Goal: Information Seeking & Learning: Learn about a topic

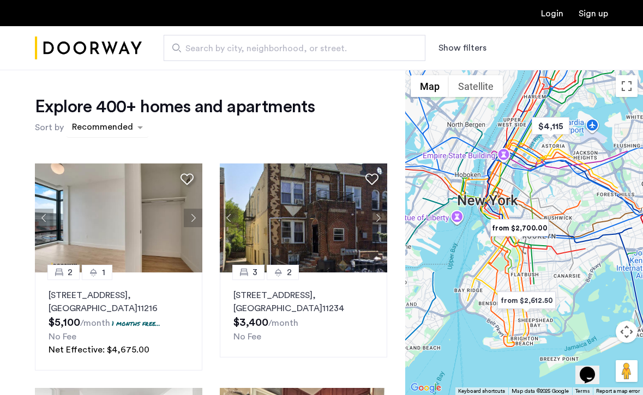
click at [107, 127] on div "sort-apartment" at bounding box center [102, 129] width 64 height 15
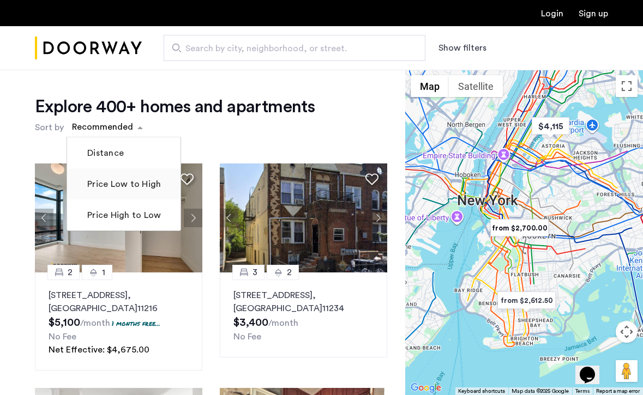
click at [126, 190] on label "Price Low to High" at bounding box center [123, 184] width 76 height 13
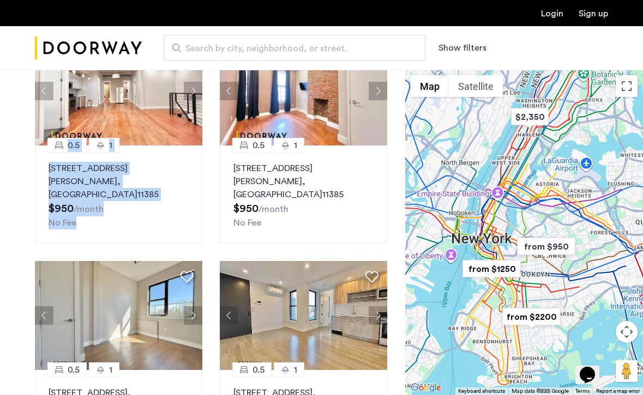
click at [281, 45] on span "Search by city, neighborhood, or street." at bounding box center [289, 48] width 209 height 13
click at [281, 45] on input "Search by city, neighborhood, or street." at bounding box center [295, 48] width 262 height 26
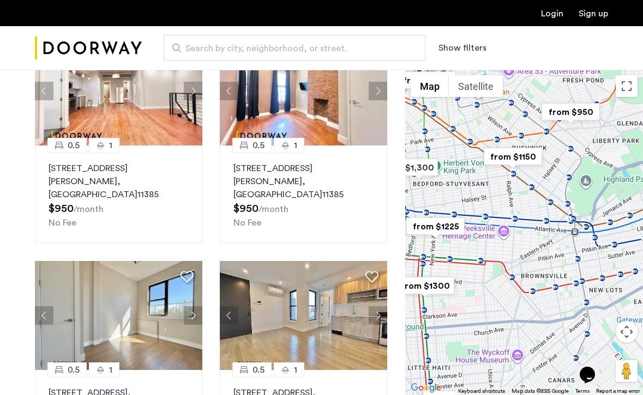
drag, startPoint x: 520, startPoint y: 246, endPoint x: 445, endPoint y: 182, distance: 99.1
click at [445, 182] on div at bounding box center [524, 233] width 238 height 326
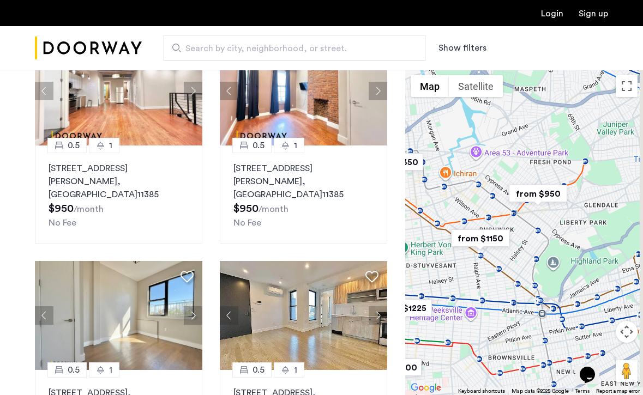
drag, startPoint x: 553, startPoint y: 176, endPoint x: 525, endPoint y: 279, distance: 106.8
click at [526, 279] on div at bounding box center [524, 233] width 238 height 326
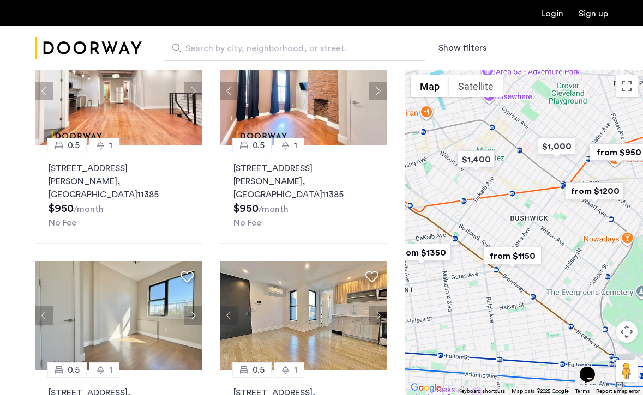
drag, startPoint x: 465, startPoint y: 263, endPoint x: 566, endPoint y: 241, distance: 102.7
click at [567, 242] on div at bounding box center [524, 233] width 238 height 326
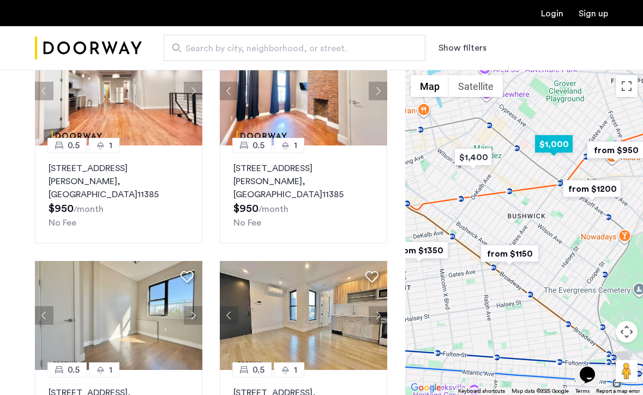
click at [562, 147] on img "$1,000" at bounding box center [554, 144] width 46 height 25
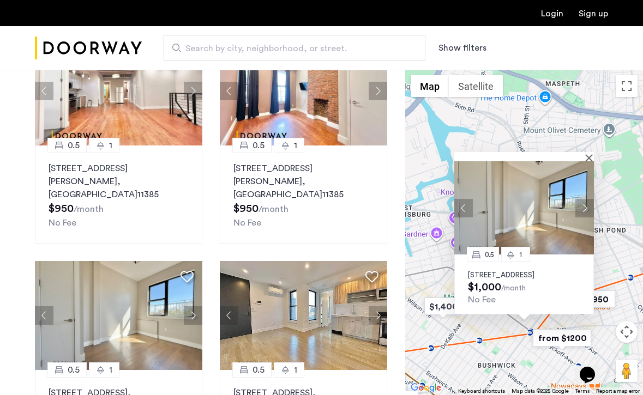
click at [487, 271] on p "411 Menahan Street, Unit 3FBL, Brooklyn, NY 11237" at bounding box center [524, 275] width 112 height 9
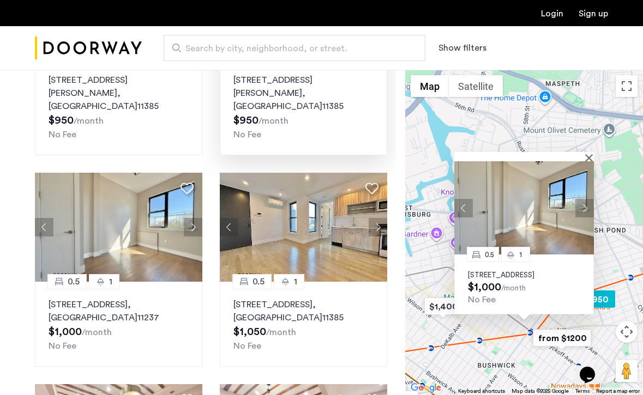
scroll to position [91, 0]
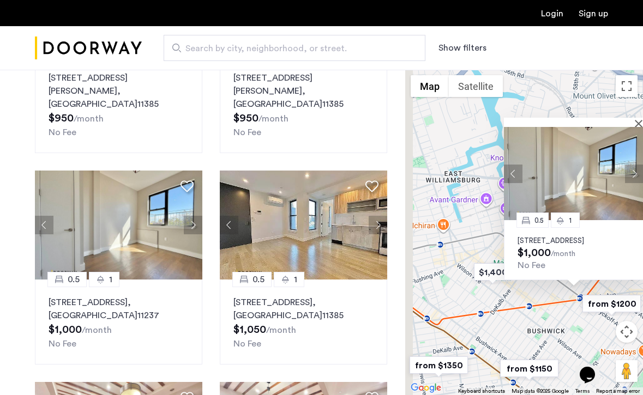
drag, startPoint x: 498, startPoint y: 328, endPoint x: 555, endPoint y: 283, distance: 73.0
click at [556, 283] on div "0.5 1 411 Menahan Street, Unit 3FBL, Brooklyn, NY 11237 $1,000 /month No Fee" at bounding box center [524, 233] width 238 height 326
click at [530, 293] on div "0.5 1 411 Menahan Street, Unit 3FBL, Brooklyn, NY 11237 $1,000 /month No Fee" at bounding box center [524, 233] width 238 height 326
click at [452, 256] on div "0.5 1 411 Menahan Street, Unit 3FBL, Brooklyn, NY 11237 $1,000 /month No Fee" at bounding box center [524, 233] width 238 height 326
click at [638, 119] on button "Close" at bounding box center [641, 123] width 8 height 8
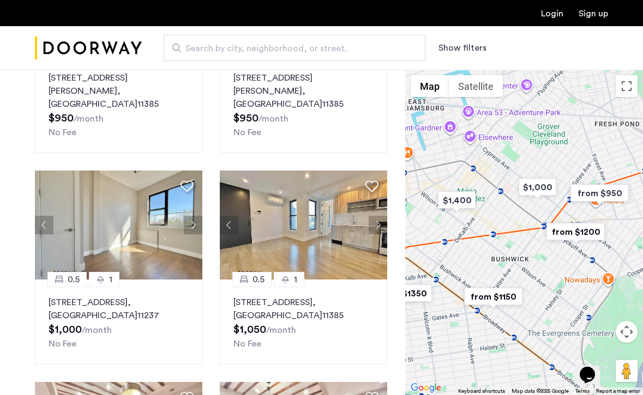
drag, startPoint x: 545, startPoint y: 215, endPoint x: 545, endPoint y: 143, distance: 71.5
click at [547, 142] on div at bounding box center [524, 233] width 238 height 326
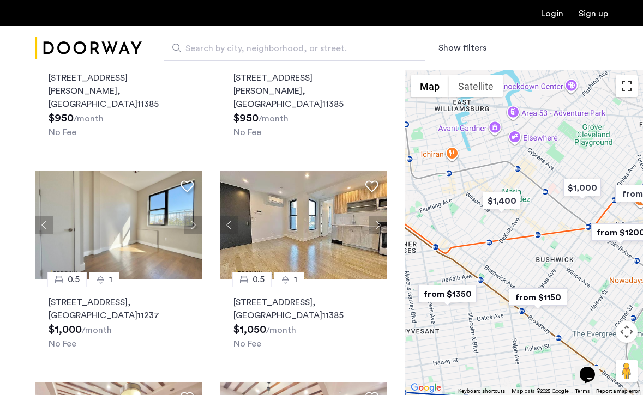
click at [628, 97] on button "Toggle fullscreen view" at bounding box center [627, 86] width 22 height 22
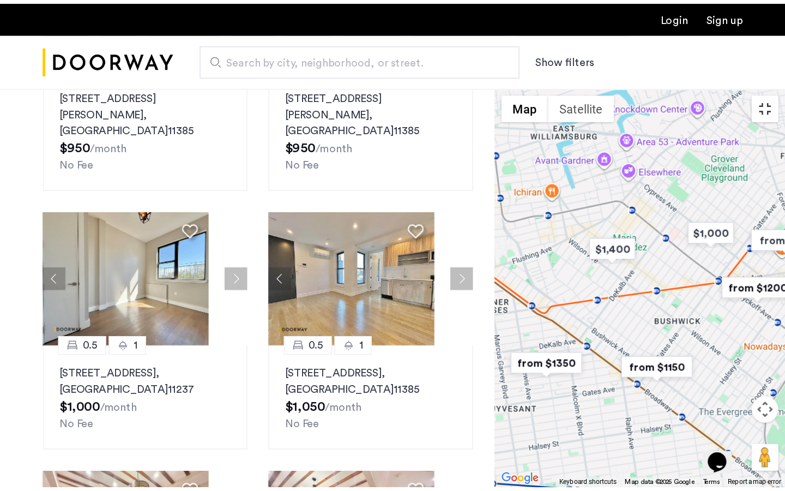
scroll to position [106, 0]
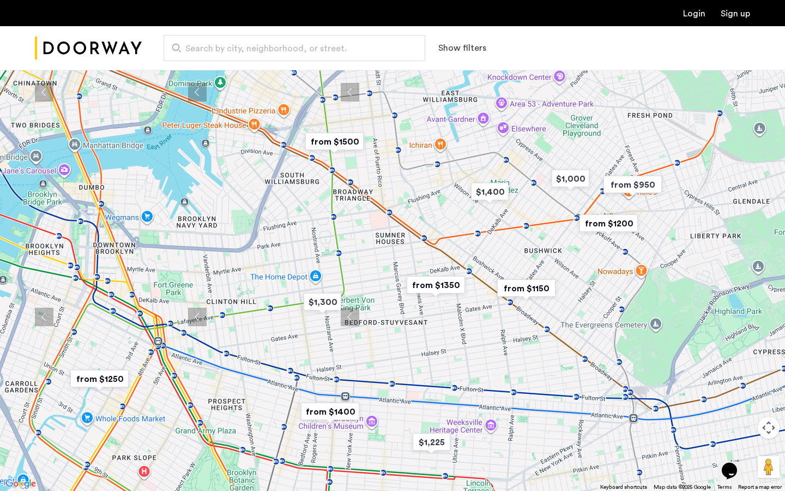
drag, startPoint x: 411, startPoint y: 246, endPoint x: 545, endPoint y: 220, distance: 136.2
click at [545, 220] on div at bounding box center [392, 245] width 785 height 491
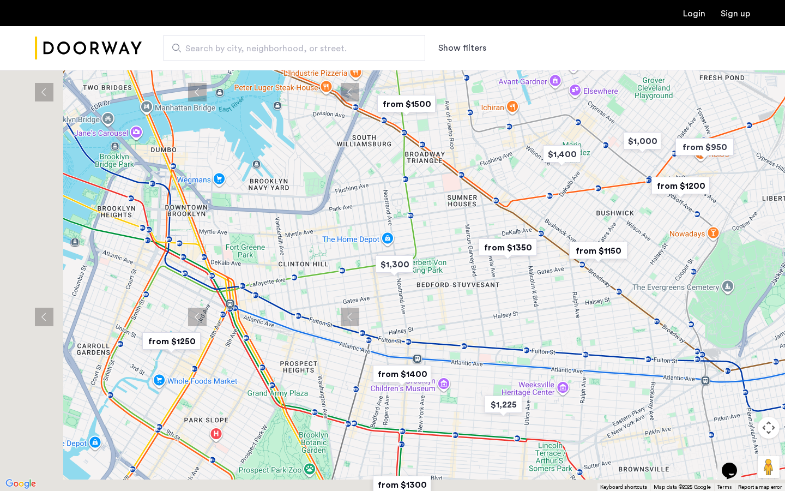
drag, startPoint x: 416, startPoint y: 338, endPoint x: 489, endPoint y: 299, distance: 82.7
click at [489, 299] on div at bounding box center [392, 245] width 785 height 491
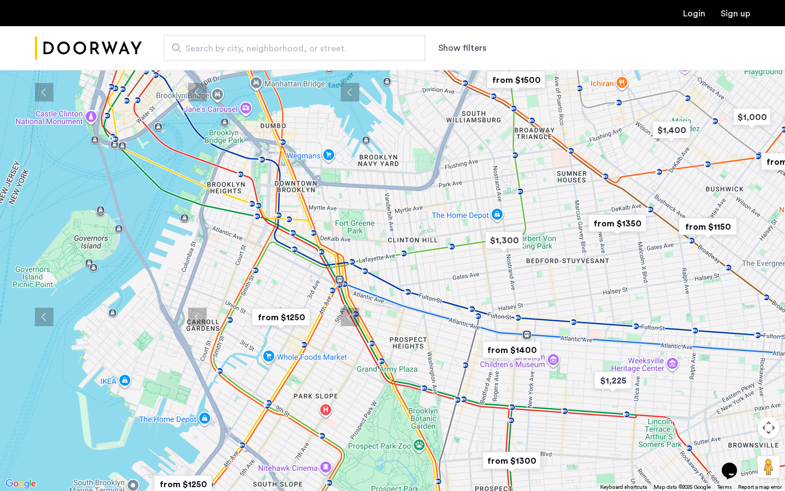
drag, startPoint x: 424, startPoint y: 334, endPoint x: 546, endPoint y: 303, distance: 126.1
click at [546, 303] on div at bounding box center [392, 245] width 785 height 491
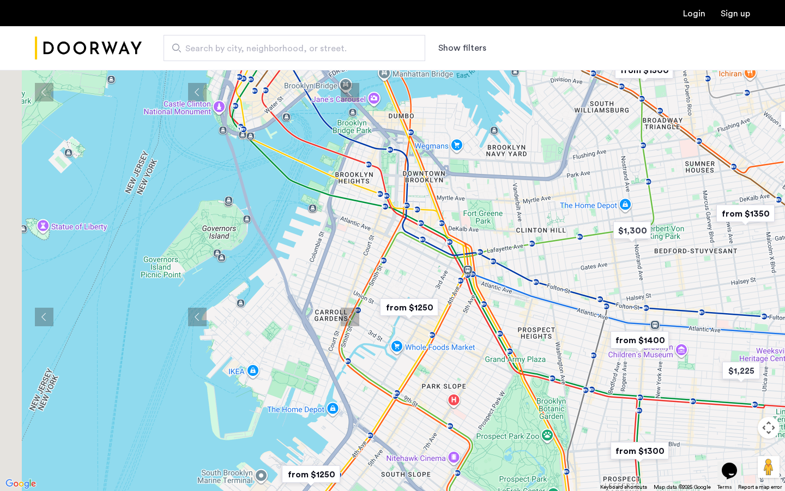
drag, startPoint x: 371, startPoint y: 314, endPoint x: 504, endPoint y: 302, distance: 133.6
click at [505, 303] on div at bounding box center [392, 245] width 785 height 491
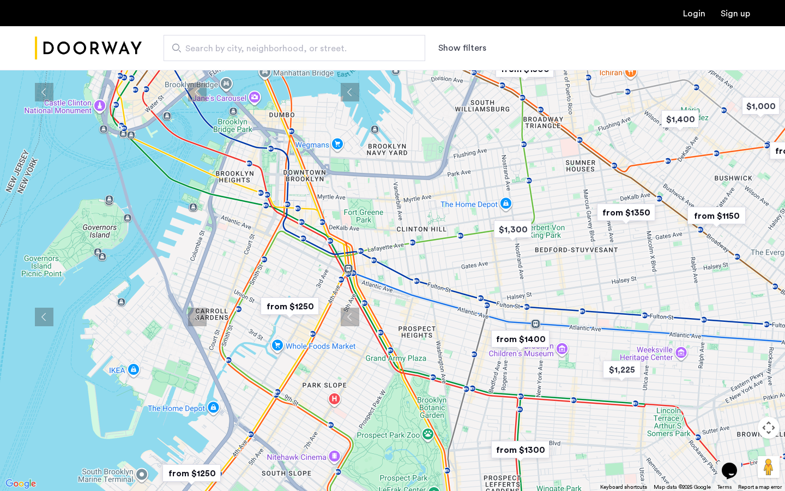
drag, startPoint x: 493, startPoint y: 208, endPoint x: 367, endPoint y: 206, distance: 125.5
click at [367, 207] on div at bounding box center [392, 245] width 785 height 491
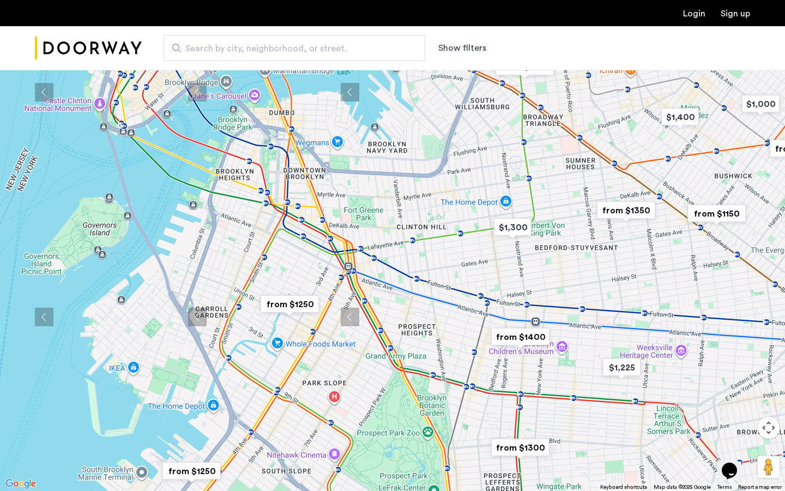
click at [296, 295] on img "from $1250" at bounding box center [289, 304] width 67 height 25
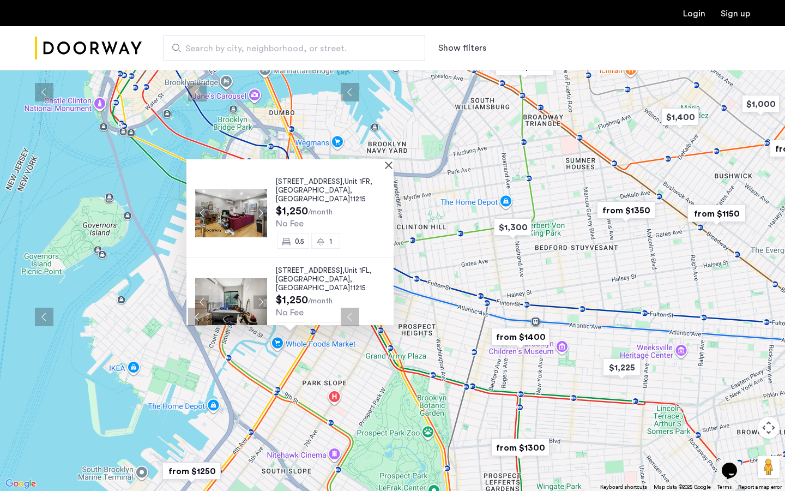
click at [246, 199] on img at bounding box center [231, 213] width 72 height 48
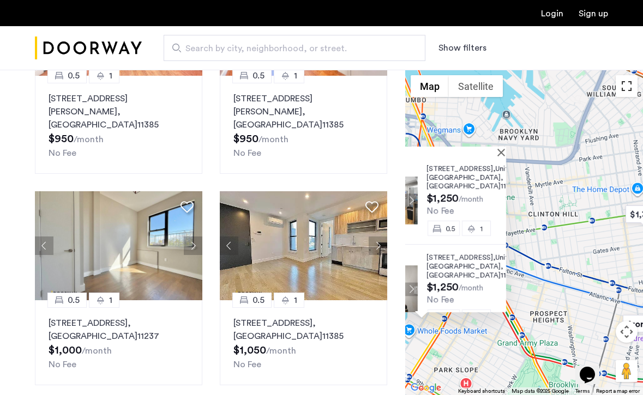
click at [628, 79] on button "Toggle fullscreen view" at bounding box center [627, 86] width 22 height 22
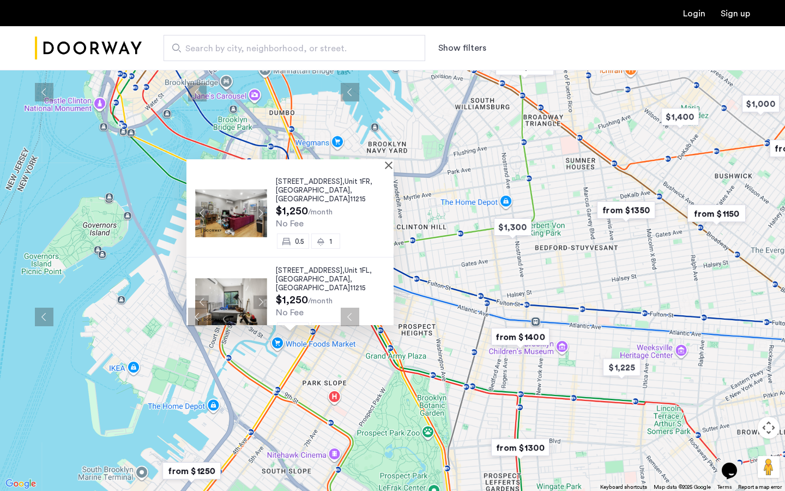
click at [510, 284] on div "557 Union Street, Unit 1FR, Brooklyn , NY 11215 $1,250 /month No Fee 0.5 1 557 …" at bounding box center [392, 245] width 785 height 491
click at [386, 166] on div at bounding box center [287, 163] width 200 height 9
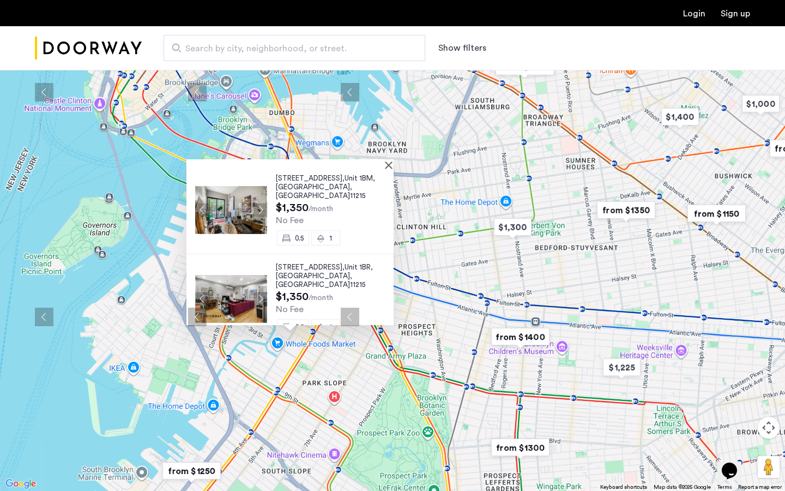
scroll to position [100, 0]
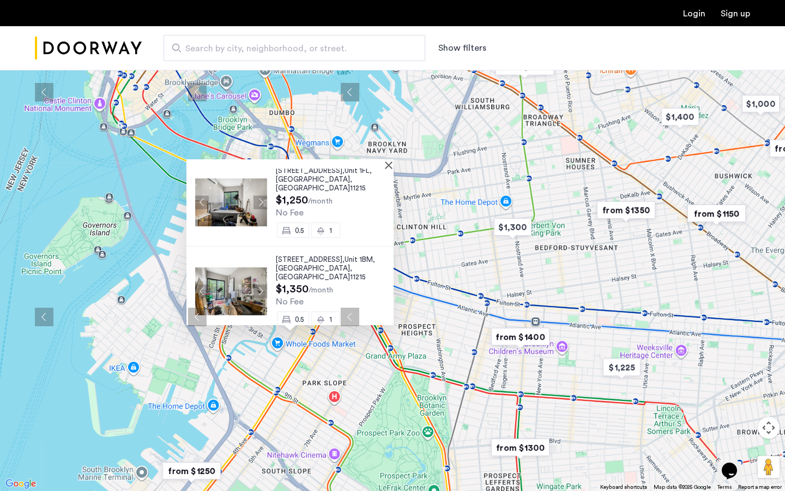
click at [391, 164] on div at bounding box center [290, 163] width 207 height 9
click at [395, 164] on button "Close" at bounding box center [391, 165] width 8 height 8
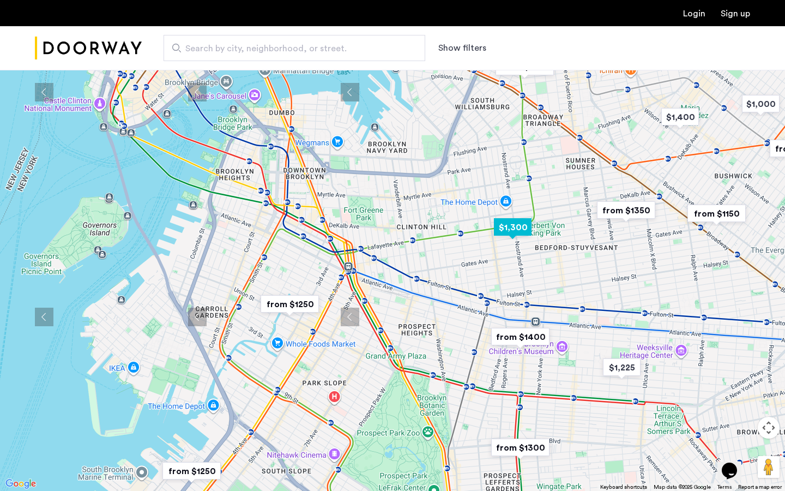
click at [518, 229] on img "$1,300" at bounding box center [513, 227] width 46 height 25
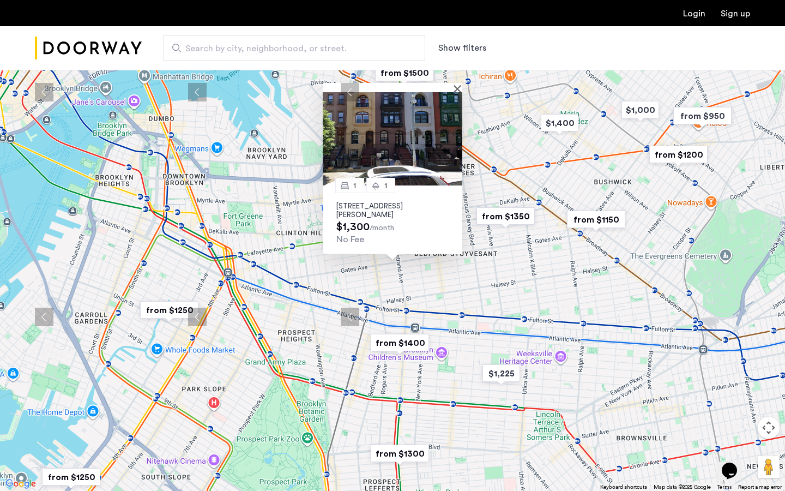
click at [435, 146] on img at bounding box center [393, 138] width 140 height 93
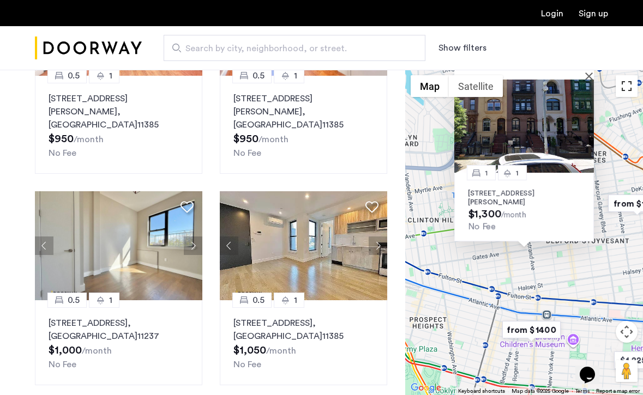
click at [631, 91] on button "Toggle fullscreen view" at bounding box center [627, 86] width 22 height 22
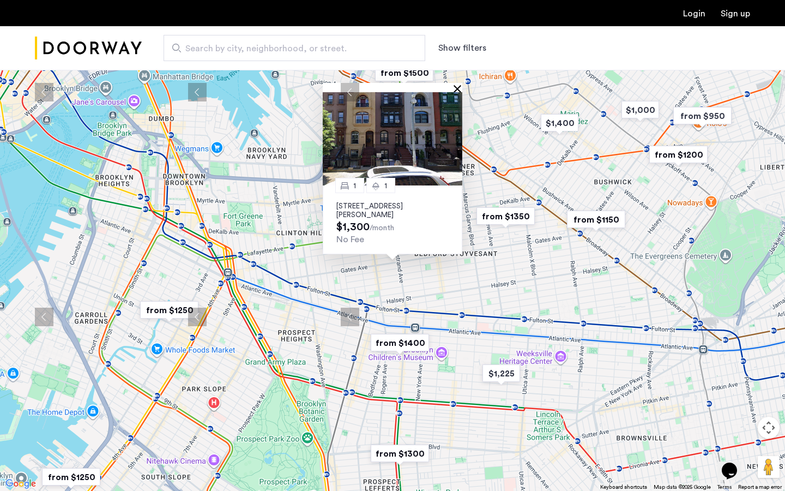
click at [462, 85] on button "Close" at bounding box center [460, 89] width 8 height 8
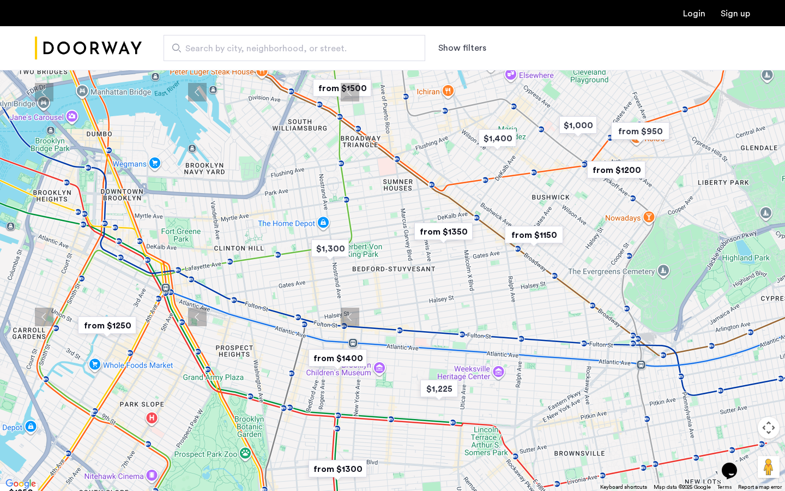
drag, startPoint x: 453, startPoint y: 260, endPoint x: 391, endPoint y: 268, distance: 62.8
click at [391, 268] on div at bounding box center [392, 245] width 785 height 491
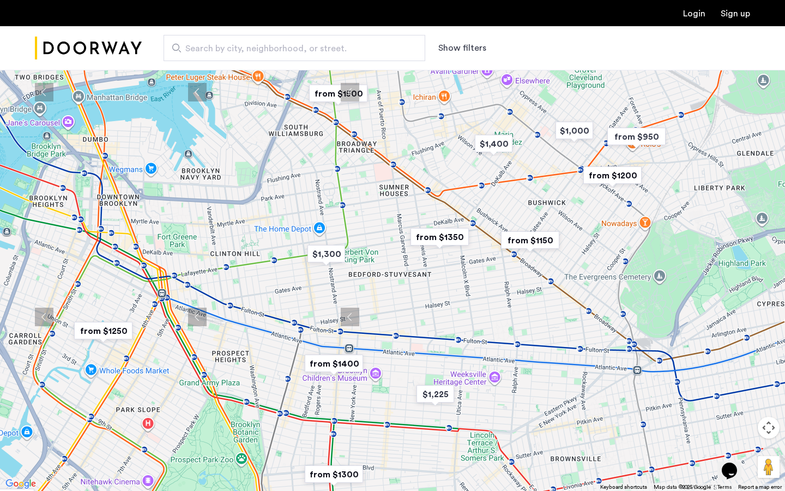
click at [446, 237] on img "from $1350" at bounding box center [439, 237] width 67 height 25
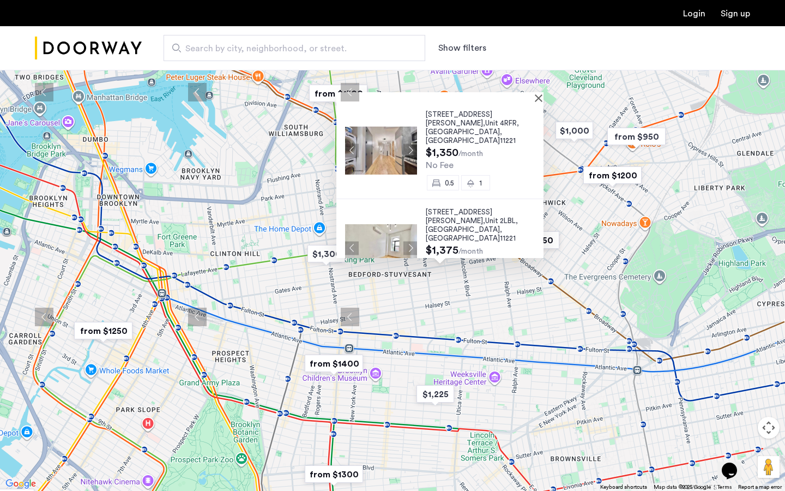
scroll to position [6, 0]
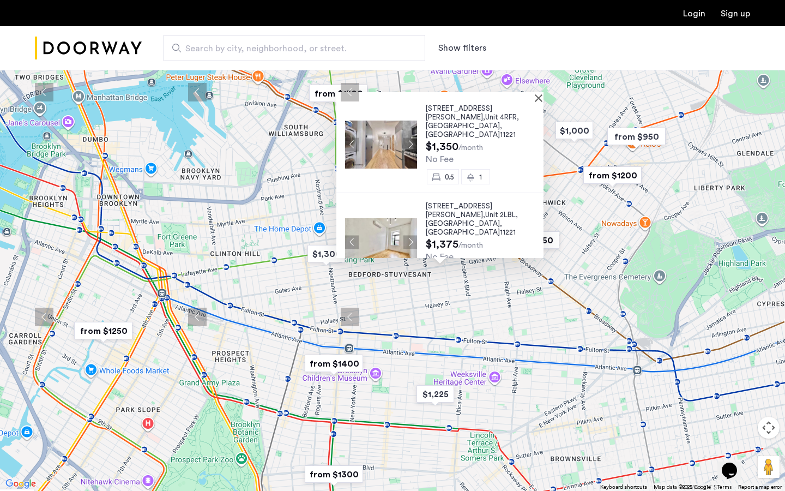
click at [428, 122] on span "Brooklyn" at bounding box center [463, 125] width 74 height 7
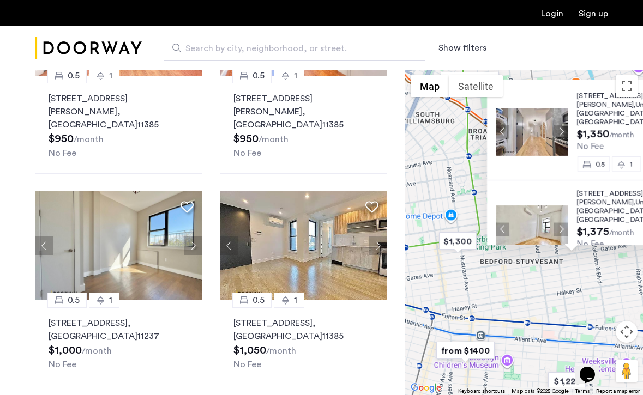
click at [613, 85] on div at bounding box center [567, 84] width 161 height 9
click at [623, 86] on button "Toggle fullscreen view" at bounding box center [627, 86] width 22 height 22
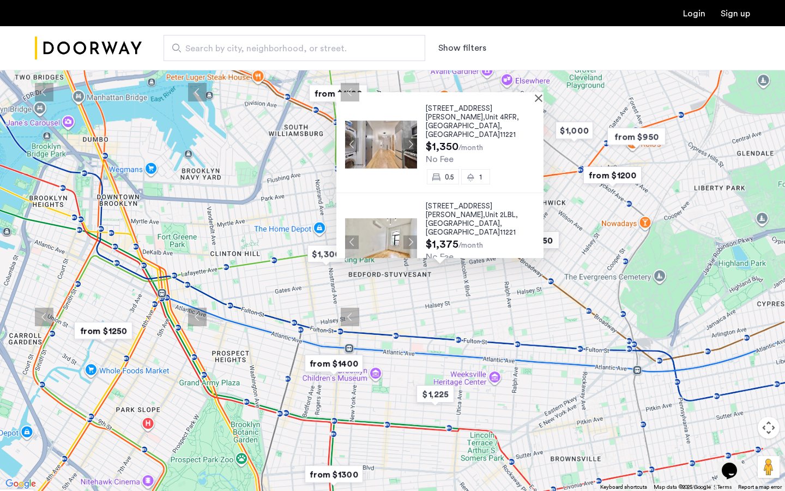
click at [495, 310] on div "856 Greene Avenue, Unit 4RFR, Brooklyn , NY 11221 $1,350 /month No Fee 0.5 1 85…" at bounding box center [392, 245] width 785 height 491
click at [543, 99] on button "Close" at bounding box center [541, 98] width 8 height 8
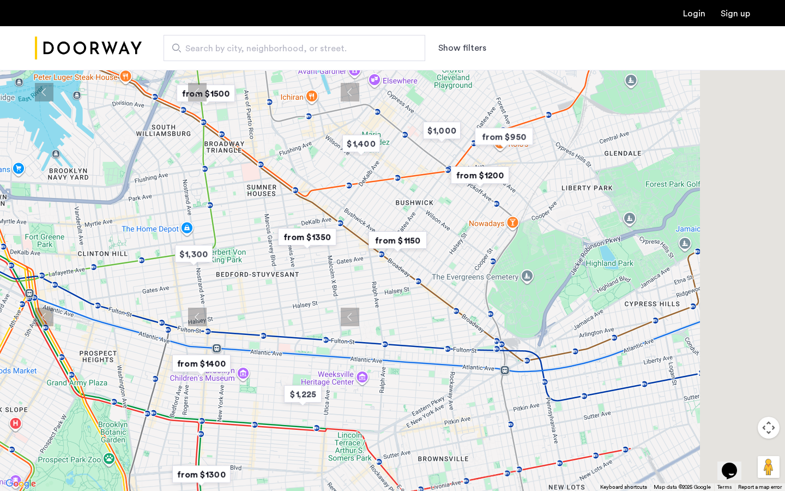
drag, startPoint x: 564, startPoint y: 300, endPoint x: 401, endPoint y: 296, distance: 162.6
click at [401, 297] on div at bounding box center [392, 245] width 785 height 491
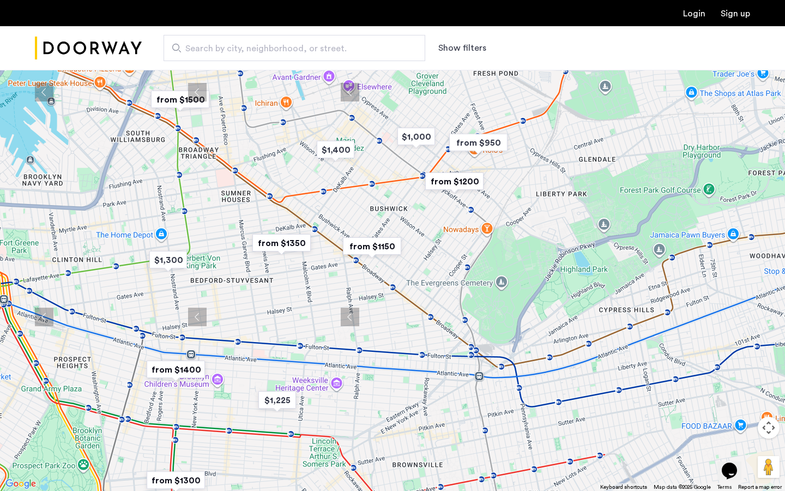
drag, startPoint x: 467, startPoint y: 264, endPoint x: 413, endPoint y: 290, distance: 59.8
click at [413, 291] on div at bounding box center [392, 245] width 785 height 491
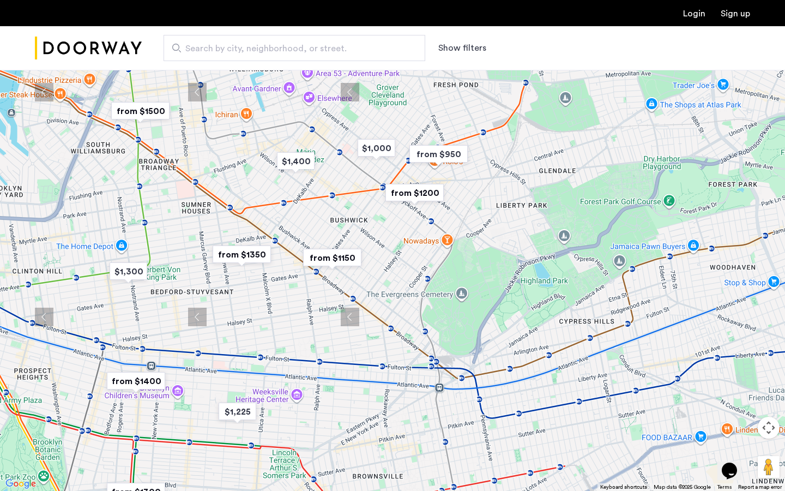
click at [425, 189] on img "from $1200" at bounding box center [414, 193] width 67 height 25
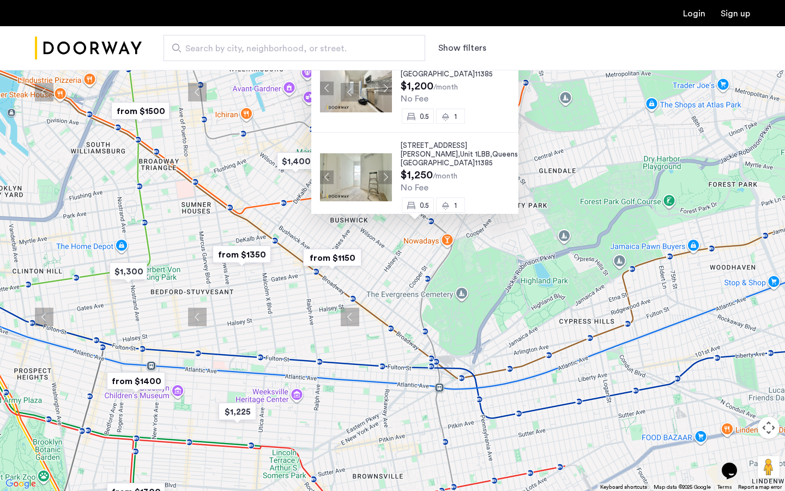
scroll to position [0, 0]
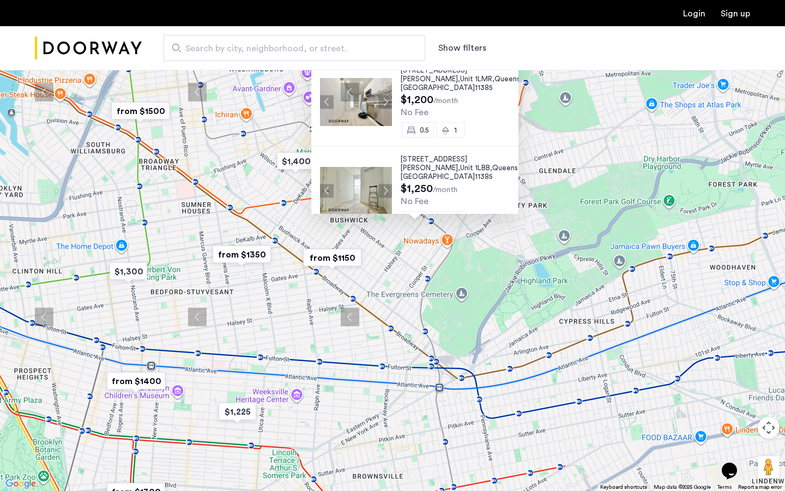
click at [411, 94] on span "$1,200" at bounding box center [417, 99] width 33 height 11
click at [495, 76] on span "Queens" at bounding box center [508, 78] width 26 height 7
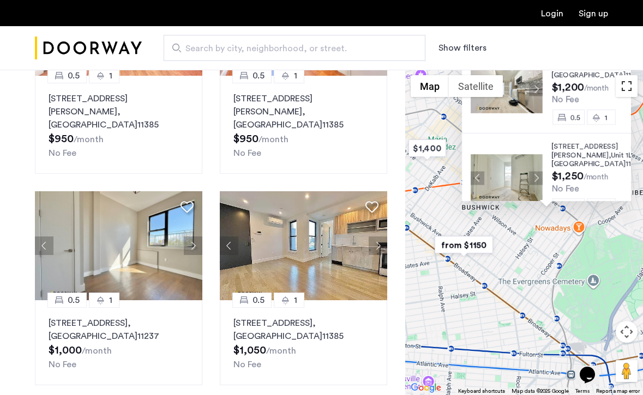
click at [632, 91] on button "Toggle fullscreen view" at bounding box center [627, 86] width 22 height 22
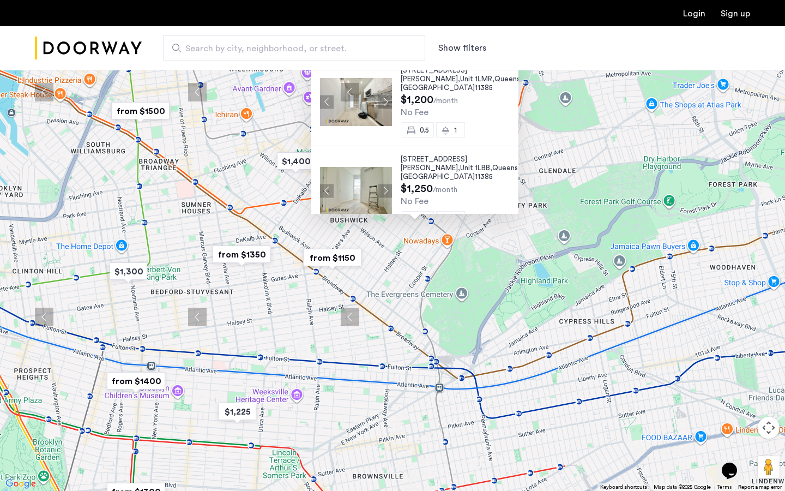
click at [432, 155] on span "16-11 Hancock Street," at bounding box center [434, 163] width 67 height 16
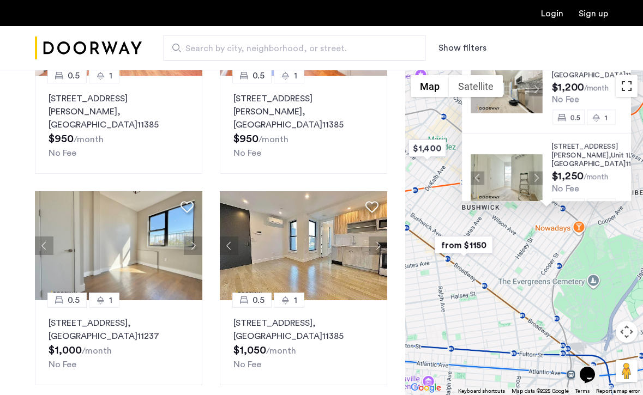
click at [626, 86] on button "Toggle fullscreen view" at bounding box center [627, 86] width 22 height 22
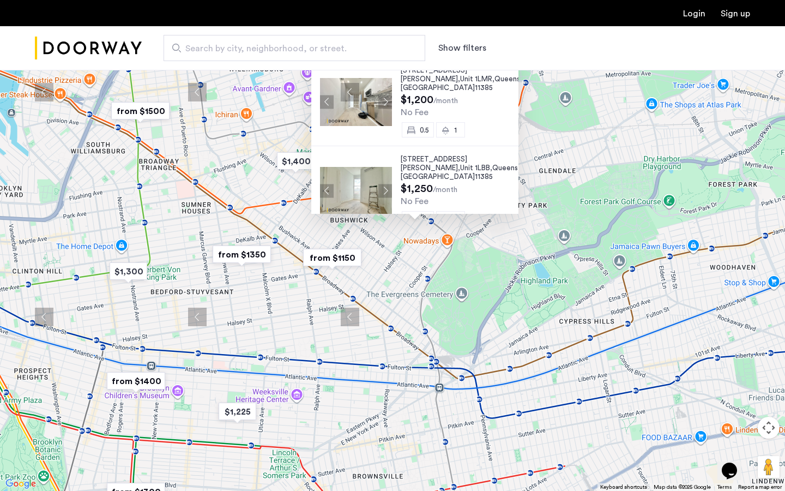
click at [518, 55] on button "Close" at bounding box center [516, 54] width 8 height 8
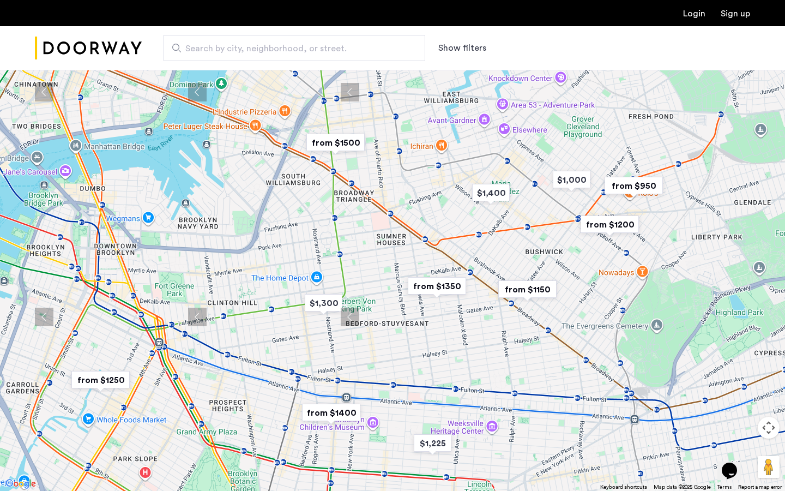
drag, startPoint x: 369, startPoint y: 188, endPoint x: 673, endPoint y: 263, distance: 313.1
click at [643, 263] on div "To navigate, press the arrow keys." at bounding box center [392, 245] width 785 height 491
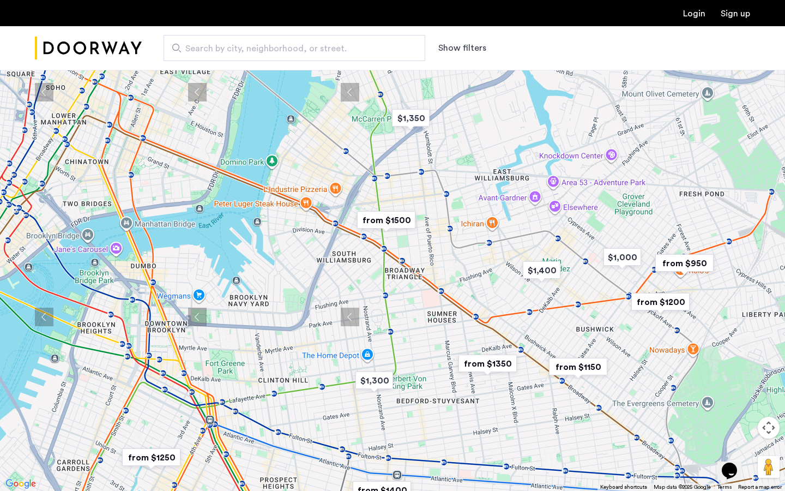
drag, startPoint x: 367, startPoint y: 204, endPoint x: 419, endPoint y: 283, distance: 94.1
click at [419, 283] on div "To navigate, press the arrow keys." at bounding box center [392, 245] width 785 height 491
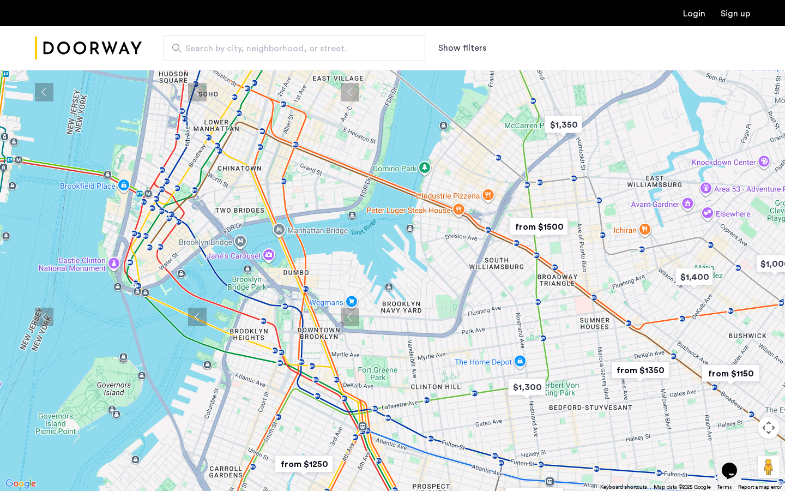
drag, startPoint x: 449, startPoint y: 388, endPoint x: 600, endPoint y: 399, distance: 150.9
click at [605, 395] on div "To navigate, press the arrow keys." at bounding box center [392, 245] width 785 height 491
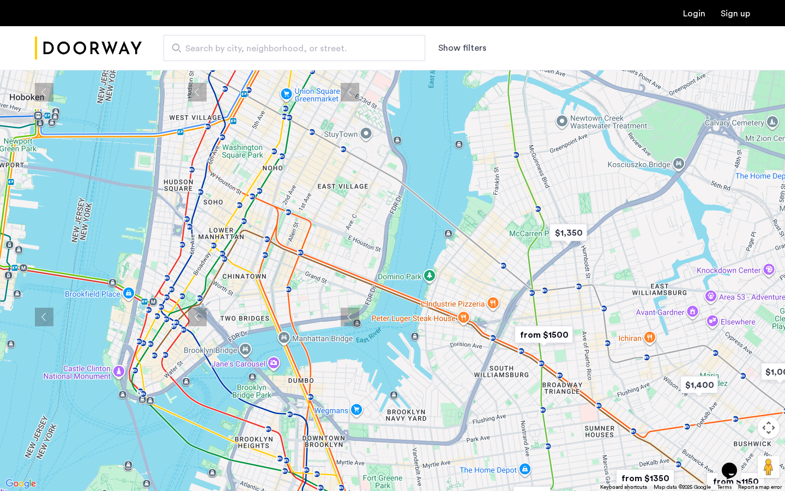
drag, startPoint x: 536, startPoint y: 327, endPoint x: 538, endPoint y: 457, distance: 130.4
click at [538, 395] on div "To navigate, press the arrow keys." at bounding box center [392, 245] width 785 height 491
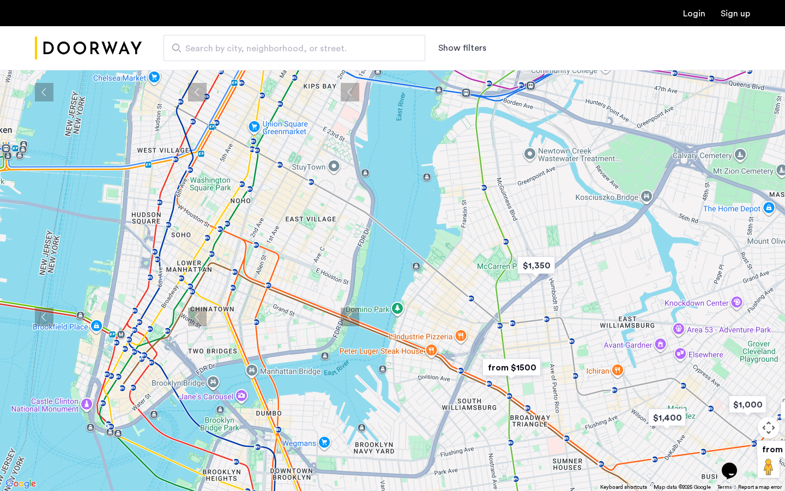
drag, startPoint x: 687, startPoint y: 283, endPoint x: 604, endPoint y: 280, distance: 82.4
click at [604, 280] on div "To navigate, press the arrow keys." at bounding box center [392, 245] width 785 height 491
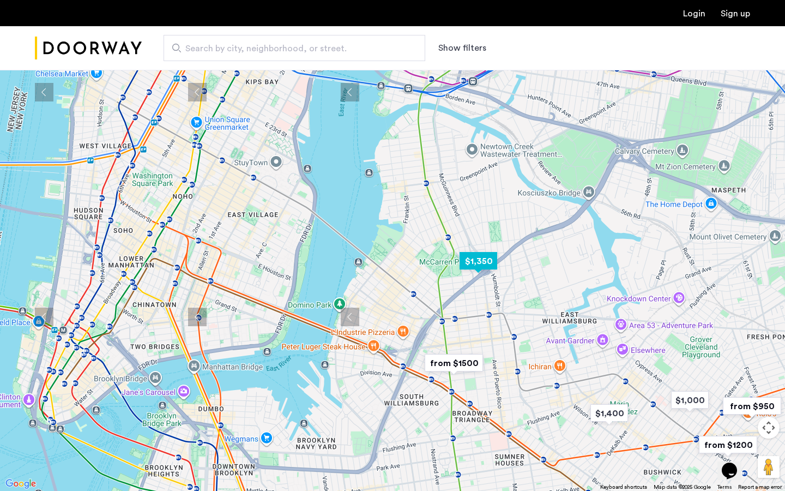
click at [490, 260] on img "$1,350" at bounding box center [478, 261] width 46 height 25
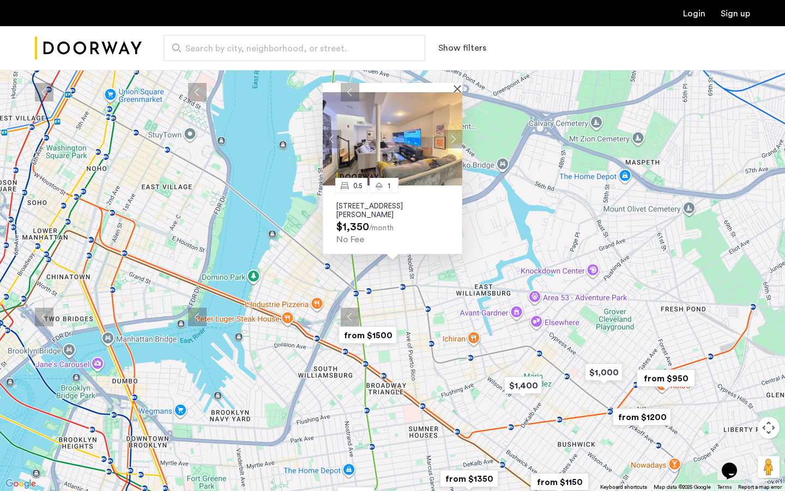
click at [458, 134] on button "Next apartment" at bounding box center [453, 139] width 19 height 19
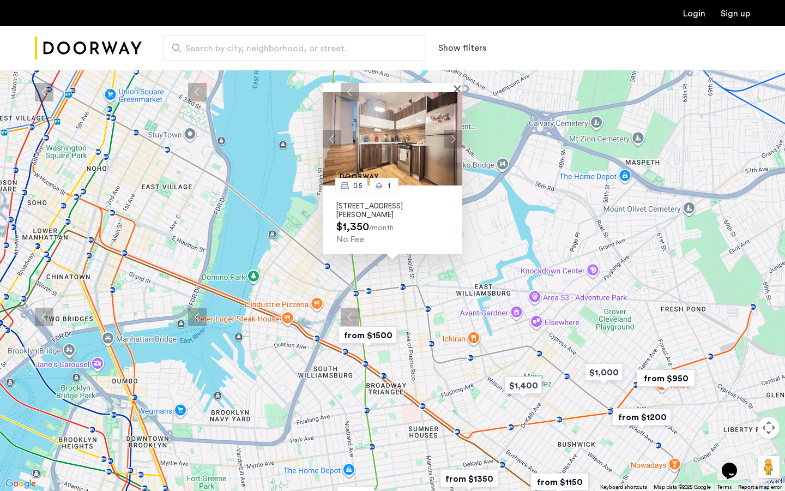
click at [458, 134] on button "Next apartment" at bounding box center [453, 139] width 19 height 19
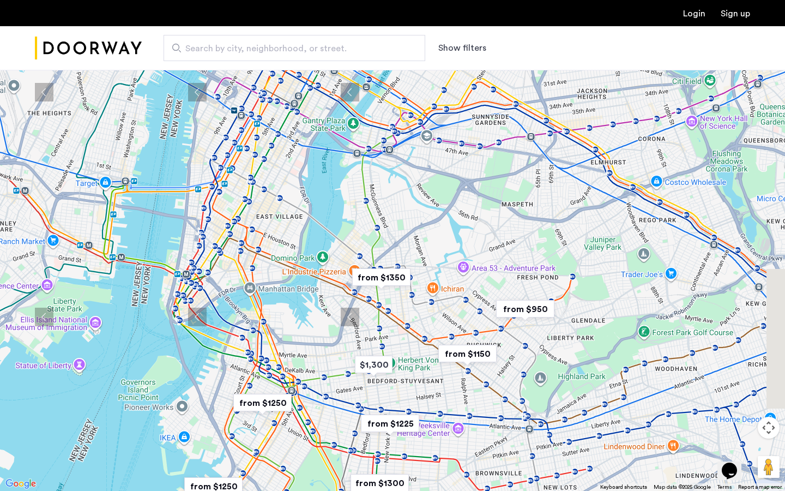
click at [391, 202] on div at bounding box center [392, 245] width 785 height 491
click at [393, 285] on img "from $1350" at bounding box center [381, 277] width 67 height 25
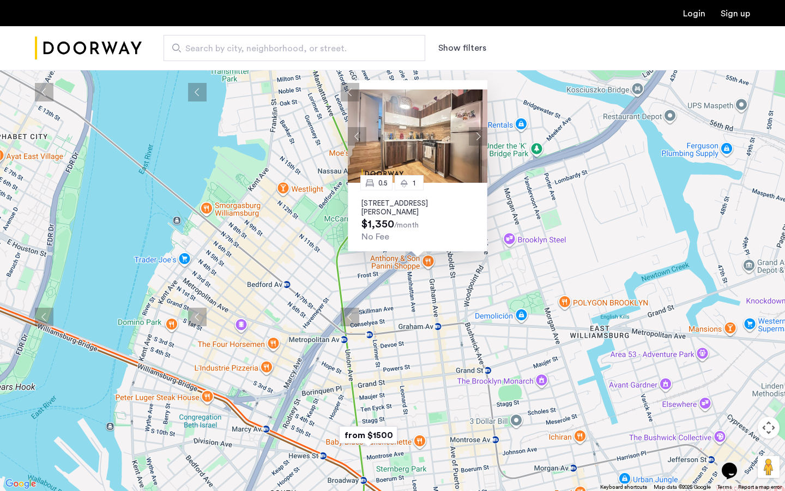
click at [419, 201] on p "445 Meeker Avenue, Unit 2LBL, Brooklyn, NY 11222" at bounding box center [418, 207] width 112 height 17
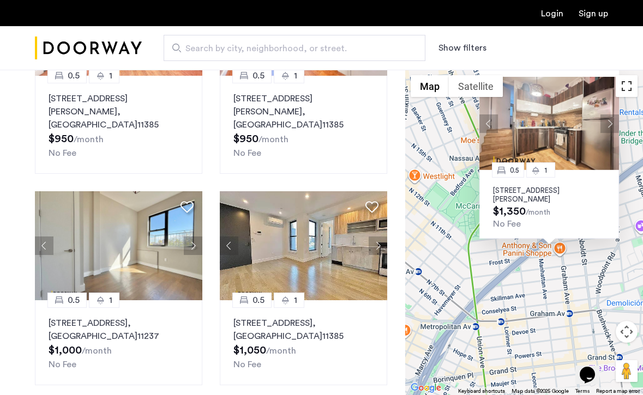
click at [630, 86] on button "Toggle fullscreen view" at bounding box center [627, 86] width 22 height 22
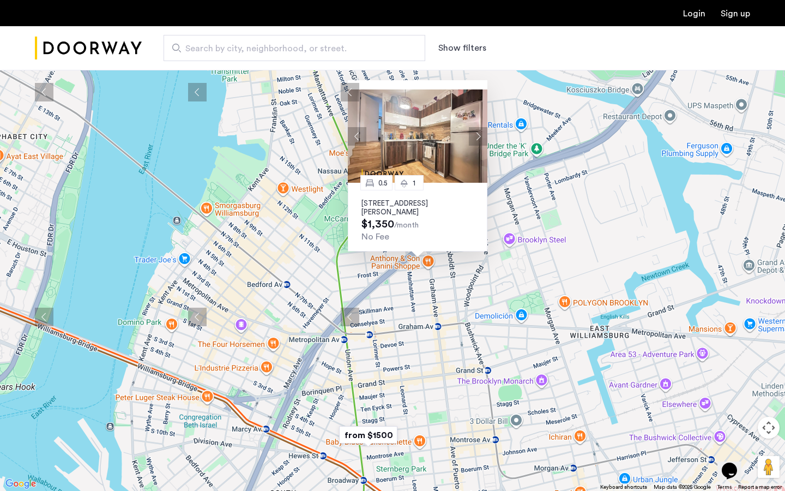
click at [563, 259] on div "0.5 1 445 Meeker Avenue, Unit 2LBL, Brooklyn, NY 11222 $1,350 /month No Fee" at bounding box center [392, 245] width 785 height 491
click at [546, 74] on div "0.5 1 445 Meeker Avenue, Unit 2LBL, Brooklyn, NY 11222 $1,350 /month No Fee" at bounding box center [392, 245] width 785 height 491
click at [488, 82] on button "Close" at bounding box center [485, 86] width 8 height 8
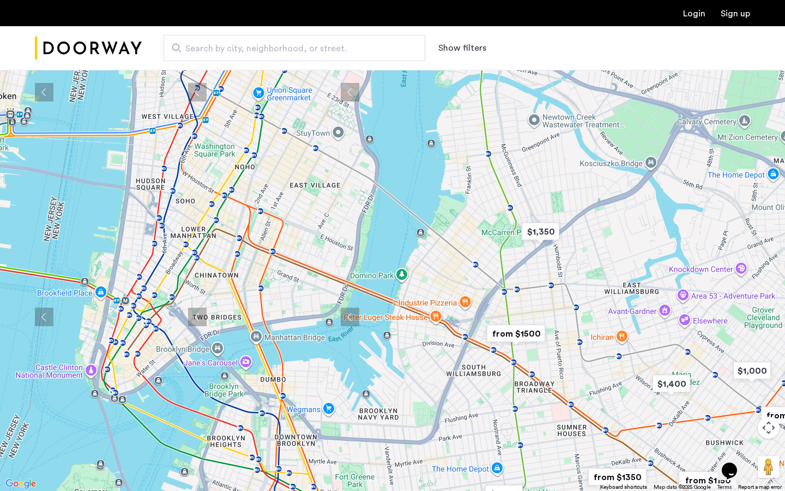
drag, startPoint x: 359, startPoint y: 173, endPoint x: 539, endPoint y: 210, distance: 183.1
click at [539, 210] on div at bounding box center [392, 245] width 785 height 491
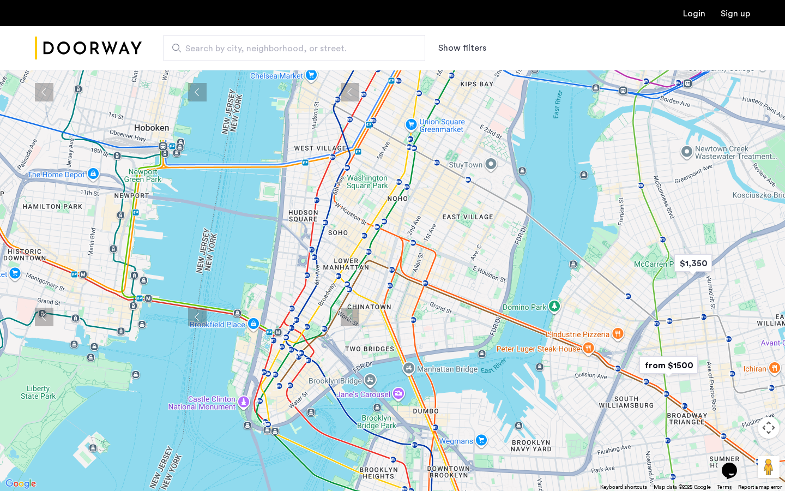
drag, startPoint x: 325, startPoint y: 243, endPoint x: 464, endPoint y: 309, distance: 153.9
click at [464, 309] on div at bounding box center [392, 245] width 785 height 491
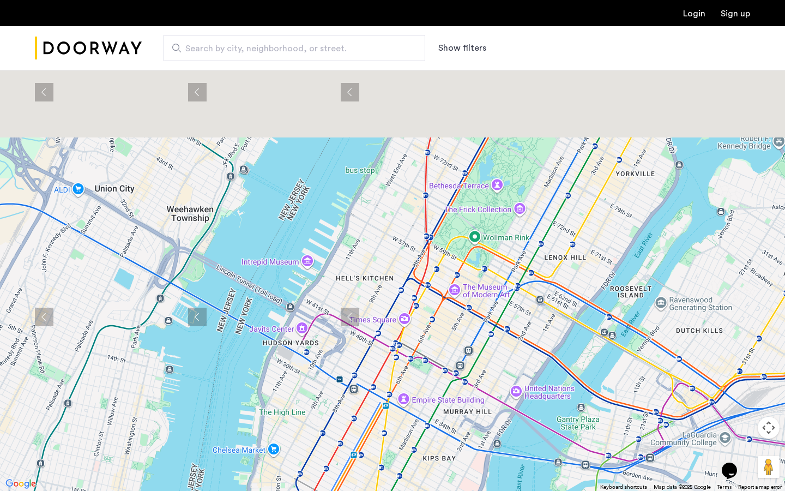
drag, startPoint x: 491, startPoint y: 218, endPoint x: 443, endPoint y: 421, distance: 209.0
click at [443, 395] on div at bounding box center [392, 245] width 785 height 491
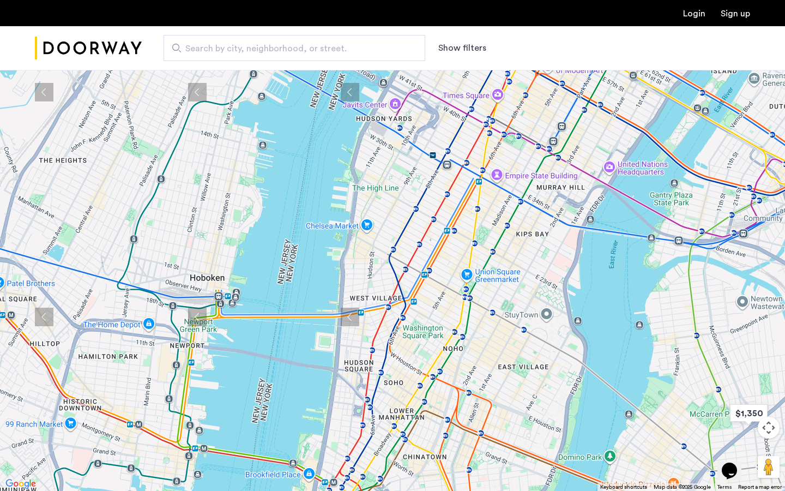
drag, startPoint x: 425, startPoint y: 440, endPoint x: 531, endPoint y: 161, distance: 298.1
click at [531, 161] on div at bounding box center [392, 245] width 785 height 491
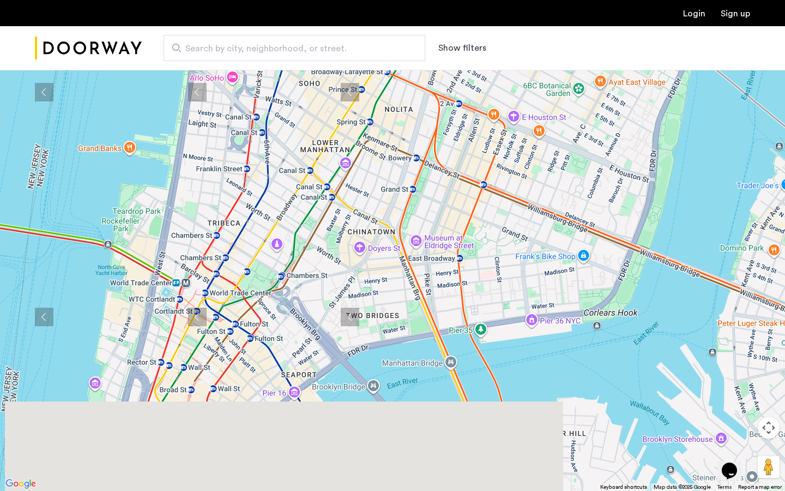
drag, startPoint x: 492, startPoint y: 233, endPoint x: 363, endPoint y: 105, distance: 182.0
click at [363, 106] on div at bounding box center [392, 245] width 785 height 491
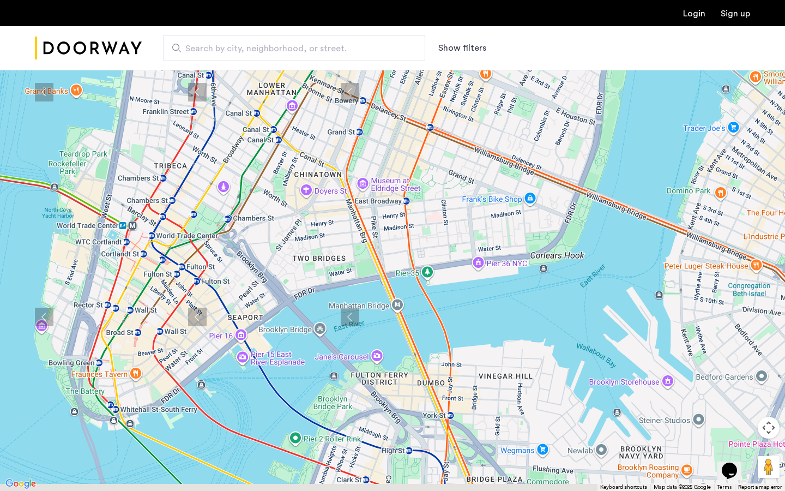
drag, startPoint x: 536, startPoint y: 210, endPoint x: 388, endPoint y: 47, distance: 220.1
click at [388, 48] on div at bounding box center [392, 245] width 785 height 491
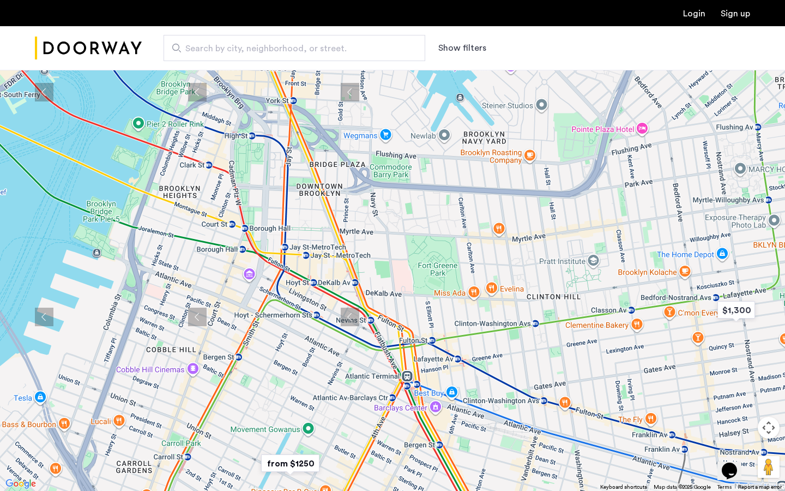
drag, startPoint x: 452, startPoint y: 235, endPoint x: 442, endPoint y: 88, distance: 147.6
click at [442, 88] on div at bounding box center [392, 245] width 785 height 491
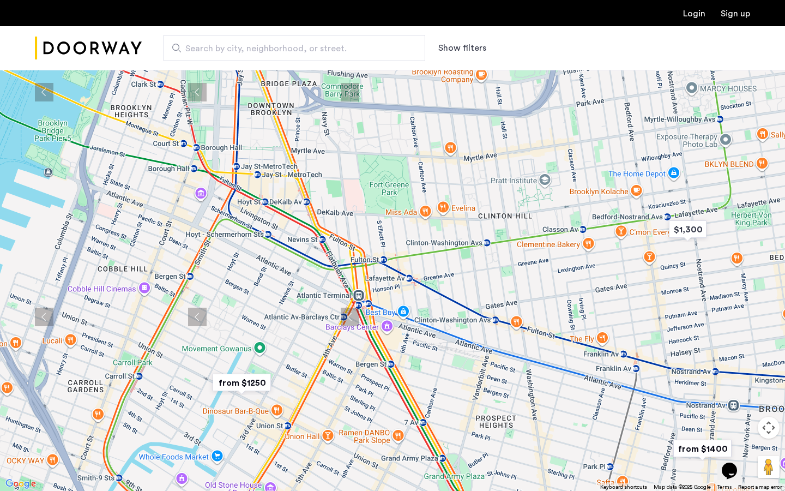
drag, startPoint x: 409, startPoint y: 190, endPoint x: 358, endPoint y: 91, distance: 111.7
click at [358, 94] on div at bounding box center [392, 245] width 785 height 491
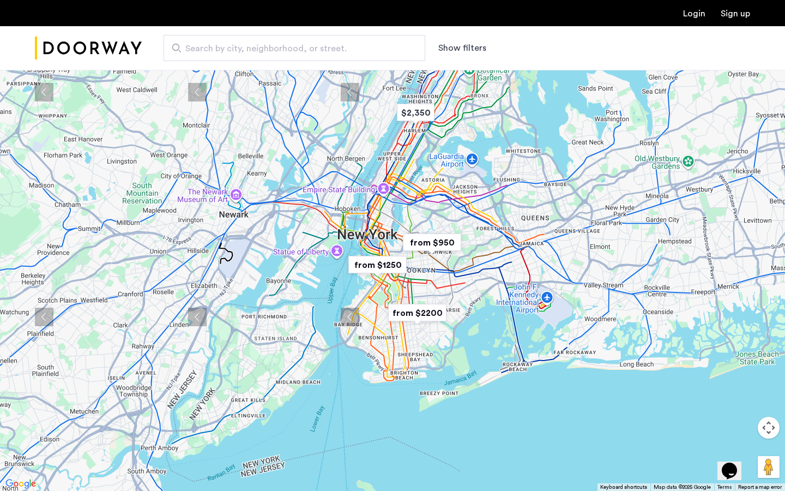
drag, startPoint x: 476, startPoint y: 178, endPoint x: 455, endPoint y: 244, distance: 69.0
click at [455, 244] on img "from $950" at bounding box center [432, 242] width 67 height 25
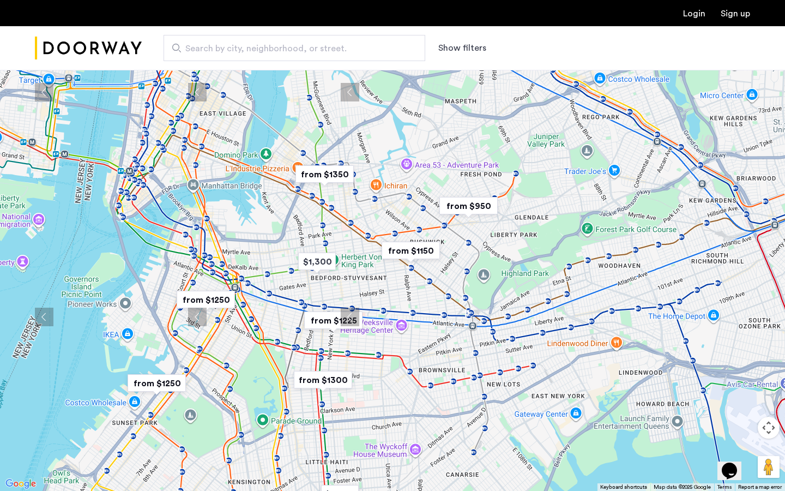
drag, startPoint x: 447, startPoint y: 277, endPoint x: 243, endPoint y: 243, distance: 206.8
click at [243, 247] on div "To navigate, press the arrow keys." at bounding box center [392, 245] width 785 height 491
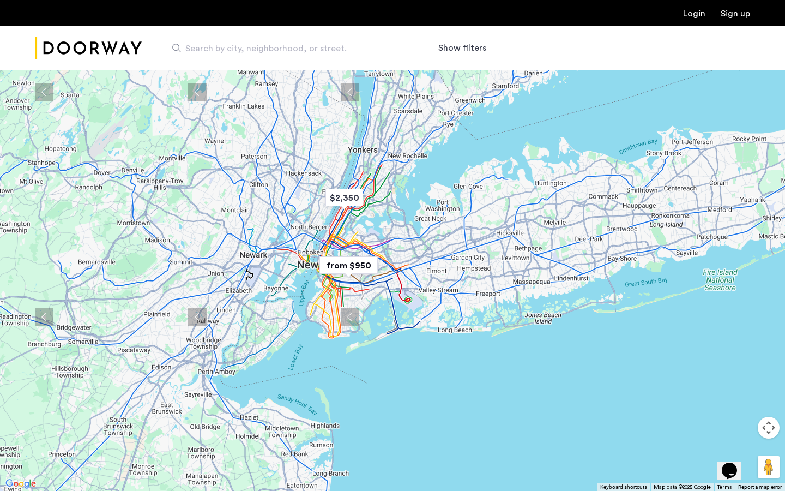
drag, startPoint x: 550, startPoint y: 217, endPoint x: 454, endPoint y: 270, distance: 110.1
click at [454, 273] on div "To navigate, press the arrow keys." at bounding box center [392, 245] width 785 height 491
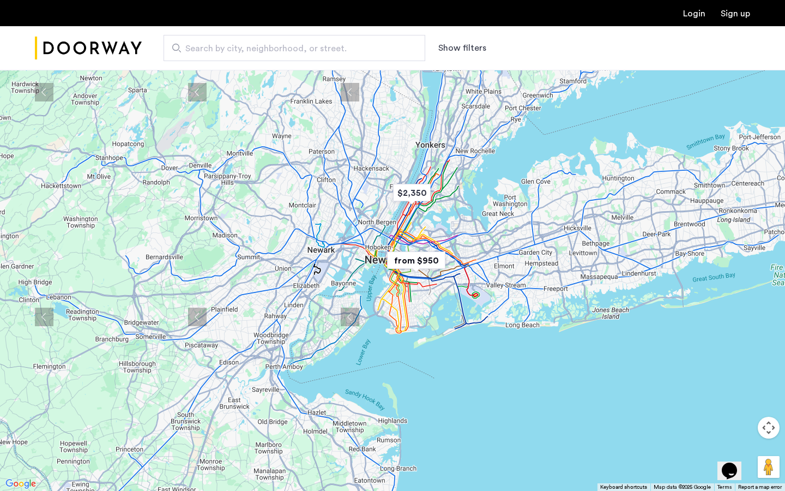
drag, startPoint x: 442, startPoint y: 272, endPoint x: 529, endPoint y: 273, distance: 86.2
click at [529, 273] on div "To navigate, press the arrow keys." at bounding box center [392, 245] width 785 height 491
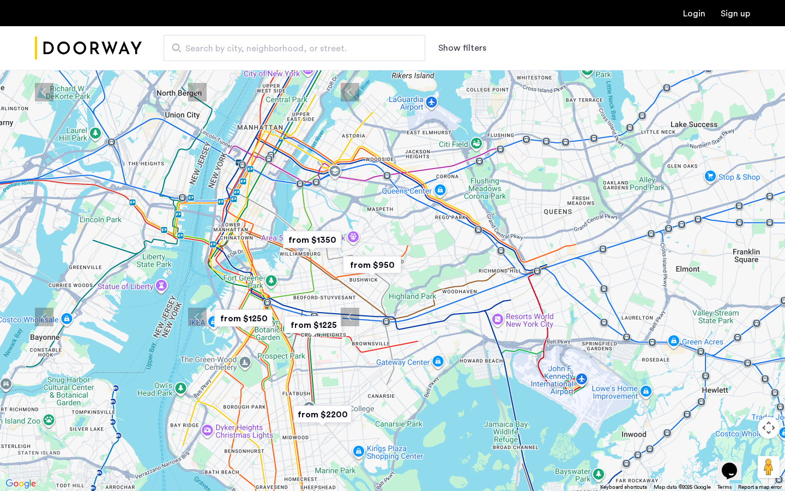
drag, startPoint x: 434, startPoint y: 297, endPoint x: 568, endPoint y: 295, distance: 134.2
click at [568, 295] on div "To navigate, press the arrow keys." at bounding box center [392, 245] width 785 height 491
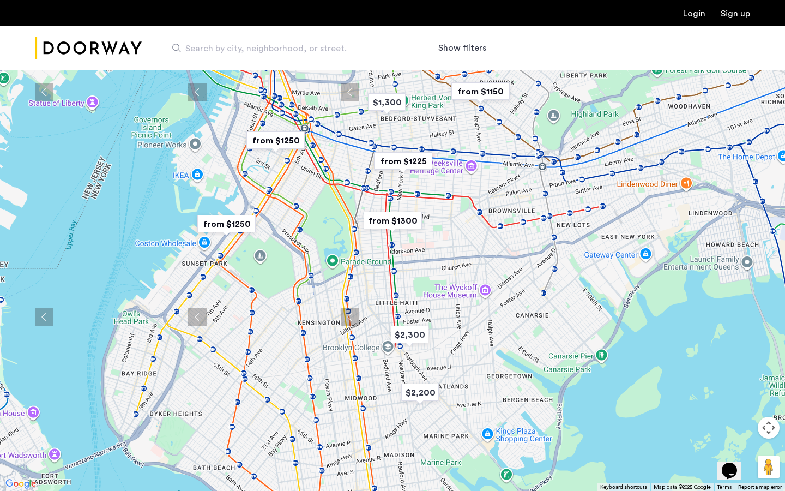
drag, startPoint x: 383, startPoint y: 407, endPoint x: 398, endPoint y: 315, distance: 92.8
click at [398, 315] on div "To navigate, press the arrow keys." at bounding box center [392, 245] width 785 height 491
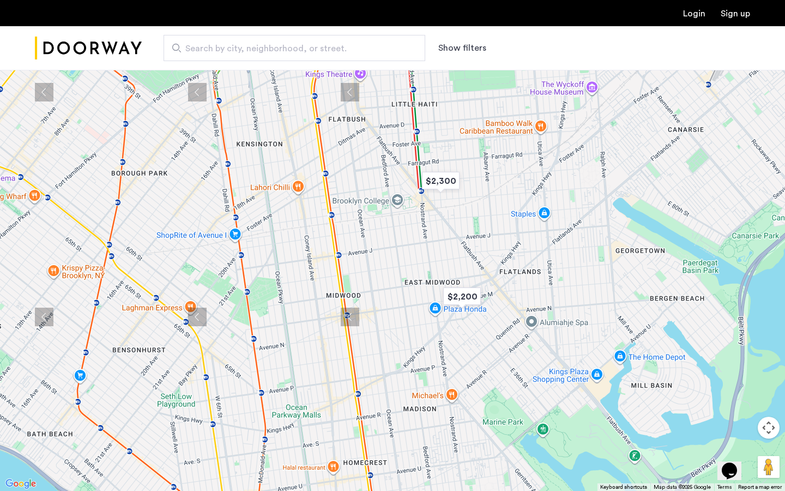
drag, startPoint x: 437, startPoint y: 388, endPoint x: 612, endPoint y: 490, distance: 202.4
click at [611, 395] on div "$2,350 $1,300 $2,200 $2,300 $1,000 $1,225 $1,350 $1,400 $2,000 from $950 from $…" at bounding box center [392, 245] width 785 height 491
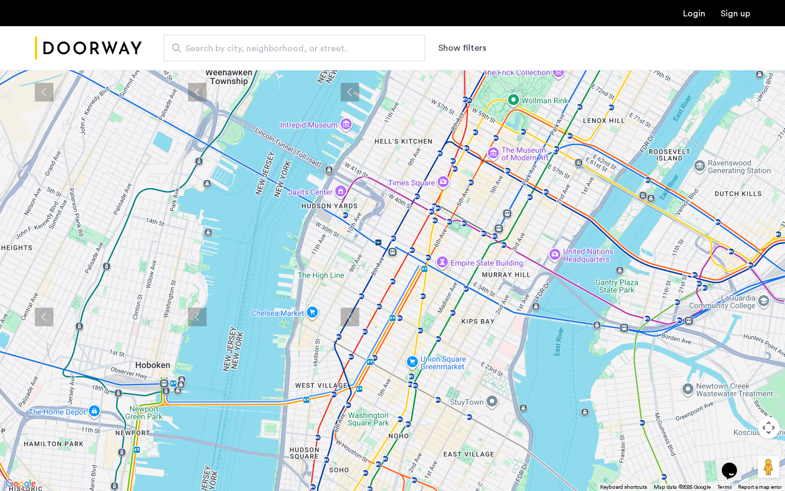
drag, startPoint x: 540, startPoint y: 302, endPoint x: 503, endPoint y: 490, distance: 191.8
click at [503, 395] on div at bounding box center [392, 245] width 785 height 491
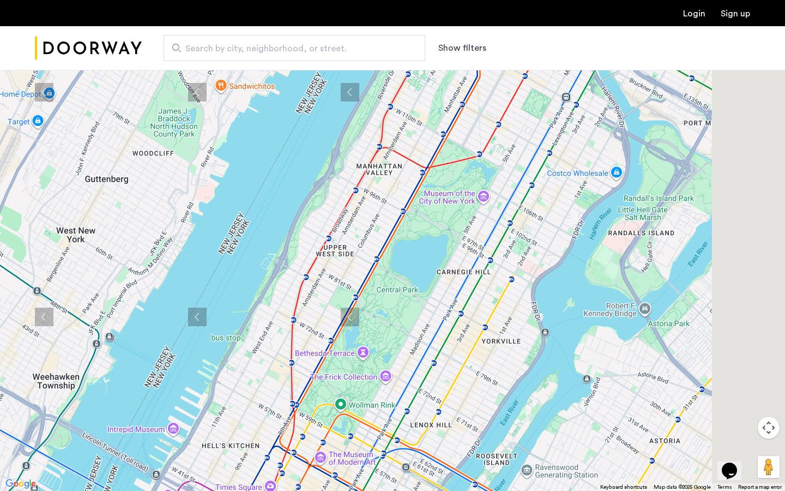
drag, startPoint x: 513, startPoint y: 386, endPoint x: 393, endPoint y: 490, distance: 158.9
click at [394, 395] on div at bounding box center [392, 245] width 785 height 491
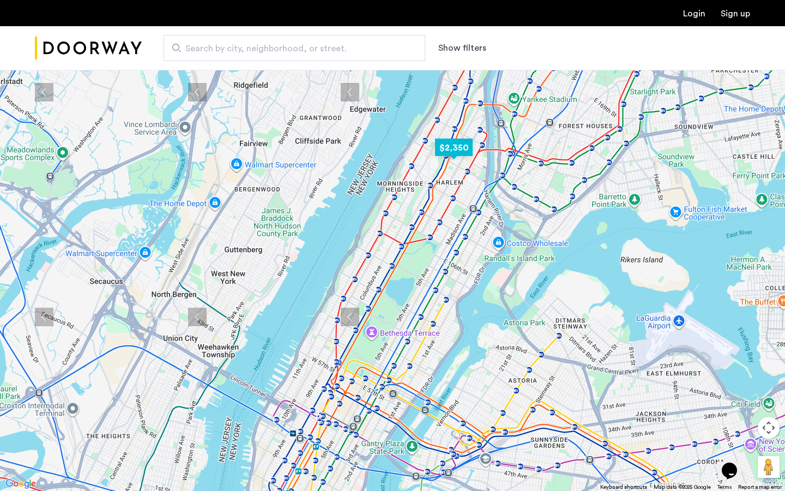
click at [458, 157] on img "$2,350" at bounding box center [454, 147] width 46 height 25
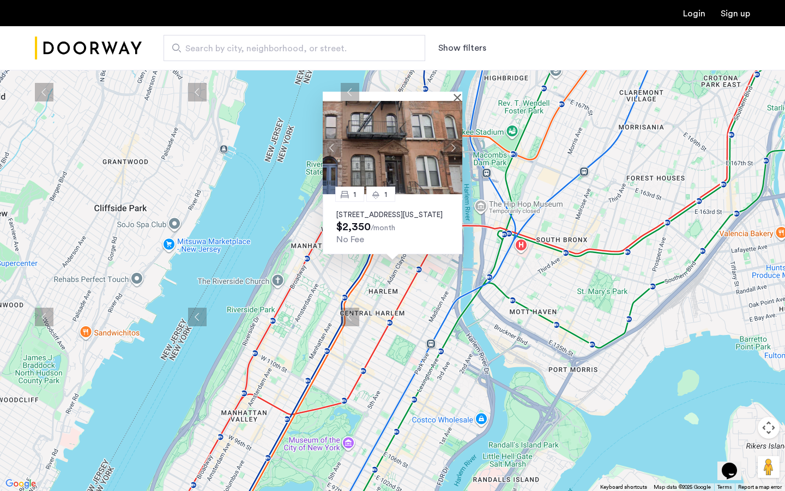
click at [397, 211] on p "255 West 136th Street, Unit 4B, New York, NY 10030" at bounding box center [393, 215] width 112 height 9
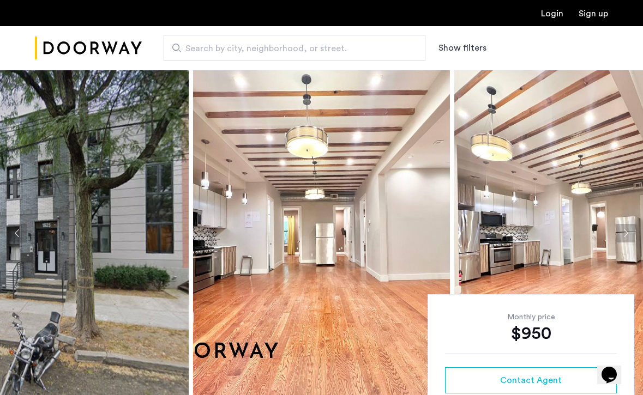
click at [333, 219] on img at bounding box center [321, 233] width 257 height 327
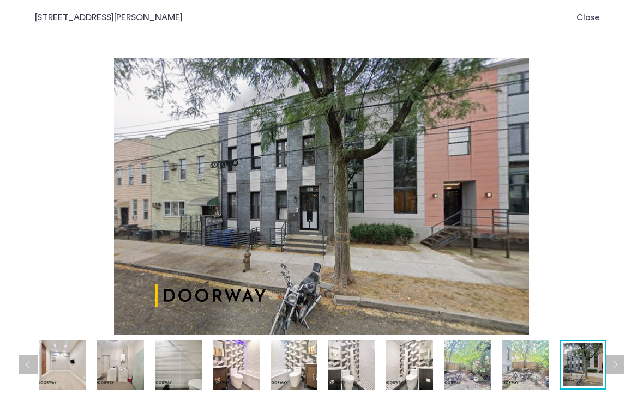
drag, startPoint x: 170, startPoint y: 12, endPoint x: 93, endPoint y: 13, distance: 77.5
click at [93, 13] on div "19-25 Putnam Avenue, Unit 1TBM Close" at bounding box center [321, 17] width 643 height 35
click at [50, 15] on div "19-25 Putnam Avenue, Unit 1TBM" at bounding box center [109, 17] width 148 height 13
drag, startPoint x: 34, startPoint y: 18, endPoint x: 118, endPoint y: 22, distance: 84.1
click at [118, 22] on div "19-25 Putnam Avenue, Unit 1TBM Close" at bounding box center [321, 17] width 643 height 35
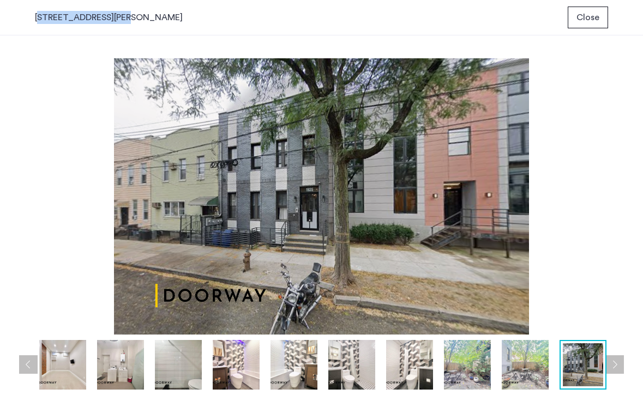
copy div "19-25 Putnam Avenue"
click at [597, 17] on span "Close" at bounding box center [588, 17] width 23 height 13
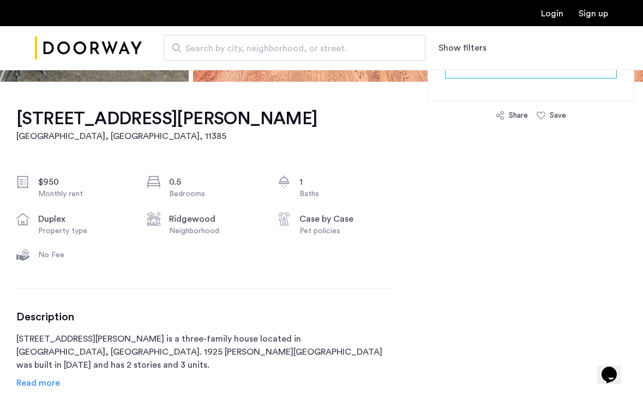
scroll to position [359, 0]
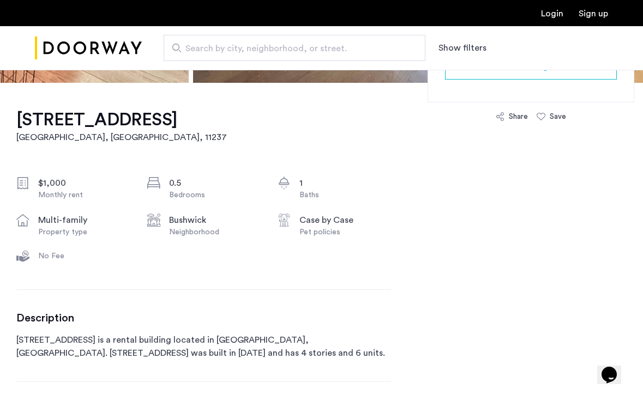
scroll to position [210, 0]
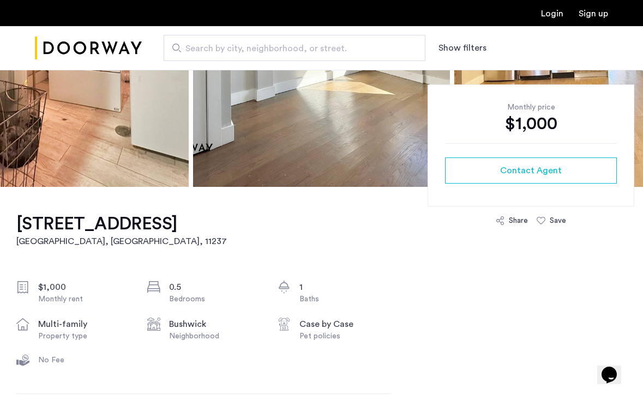
click at [178, 225] on h1 "[STREET_ADDRESS]" at bounding box center [121, 224] width 211 height 22
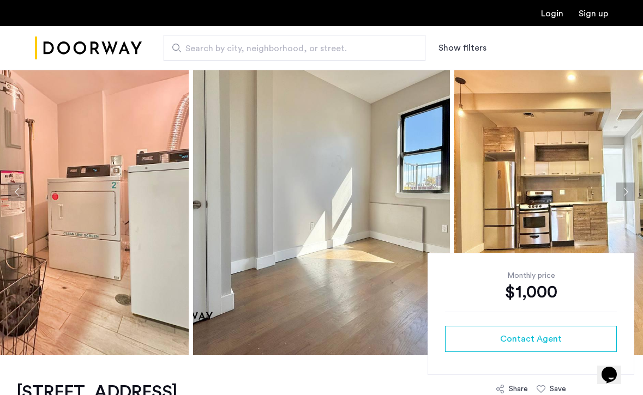
scroll to position [0, 0]
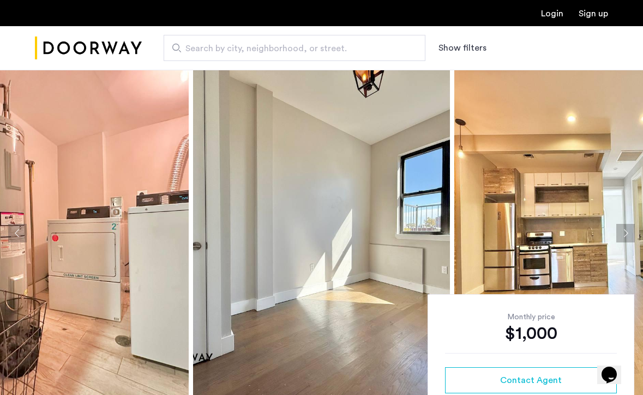
click at [326, 229] on img at bounding box center [321, 233] width 257 height 327
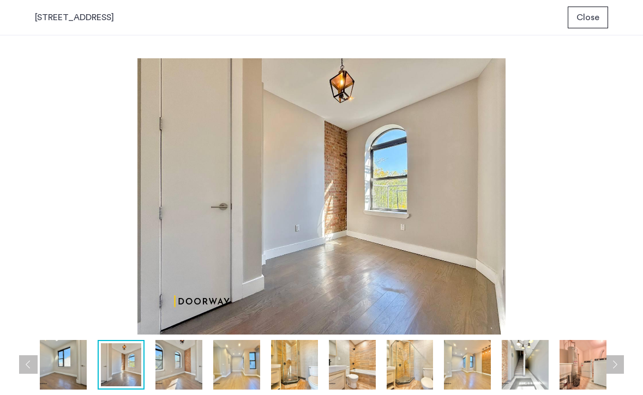
click at [595, 19] on span "Close" at bounding box center [588, 17] width 23 height 13
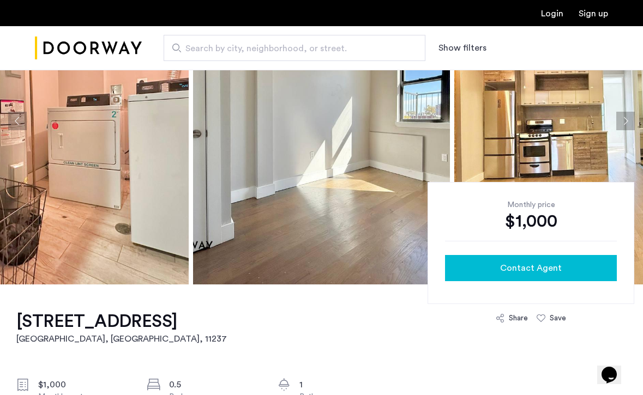
scroll to position [123, 0]
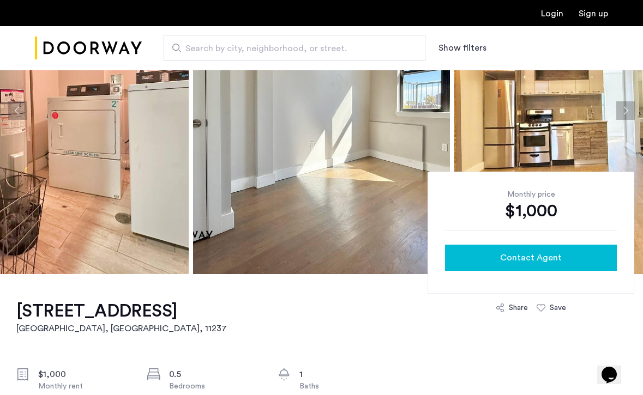
click at [501, 268] on button "Contact Agent" at bounding box center [531, 258] width 172 height 26
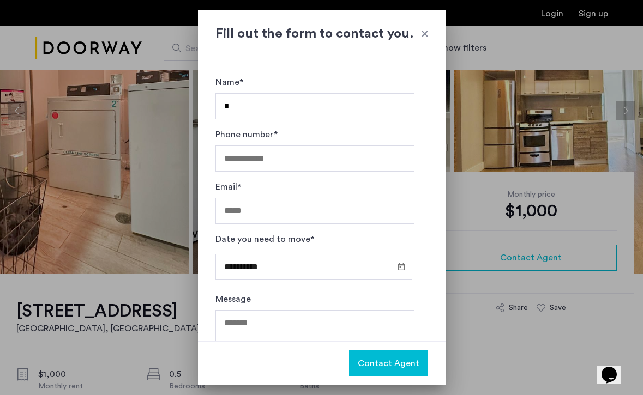
type input "**********"
click at [315, 156] on input "Phone number*" at bounding box center [314, 159] width 199 height 26
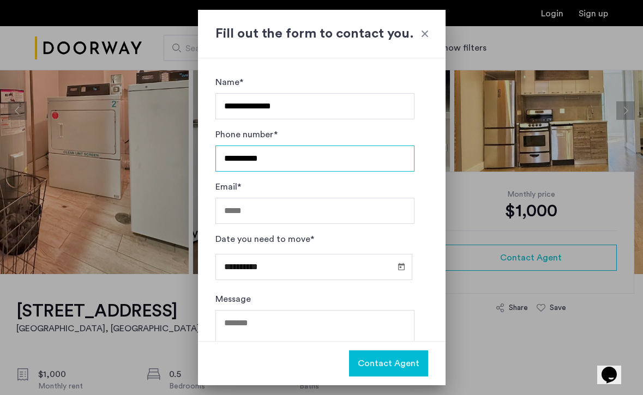
click at [227, 161] on input "**********" at bounding box center [314, 159] width 199 height 26
type input "**********"
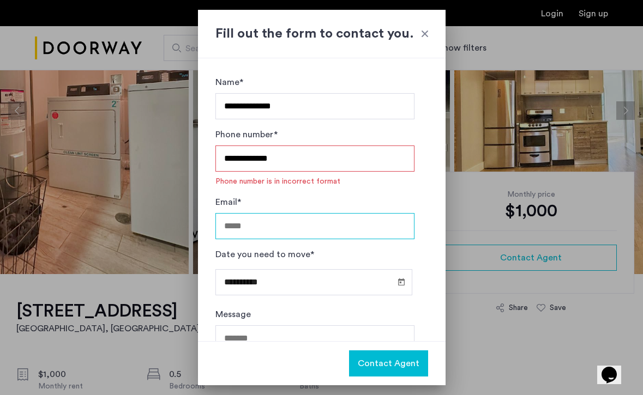
click at [263, 207] on div "Email*" at bounding box center [314, 222] width 199 height 52
type input "**********"
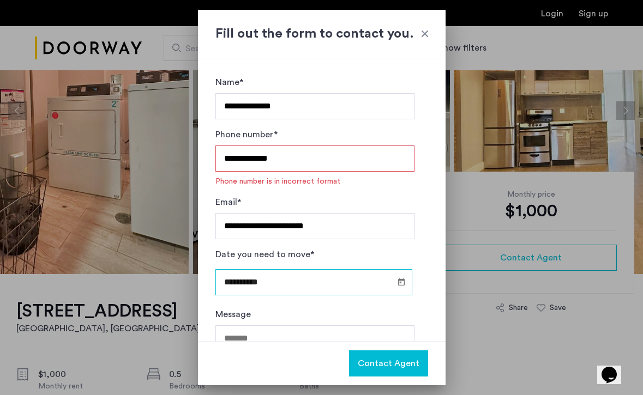
click at [288, 270] on input "**********" at bounding box center [313, 282] width 197 height 26
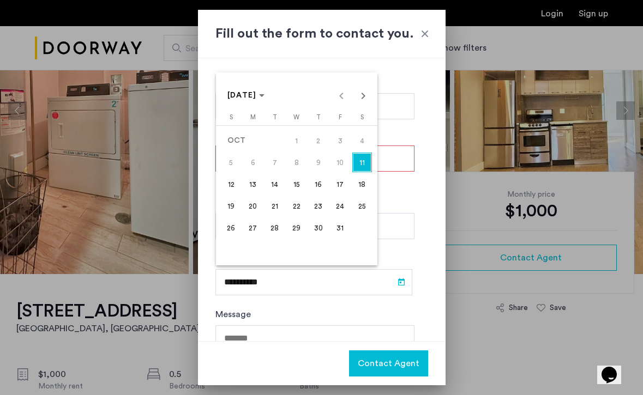
click at [287, 311] on div at bounding box center [321, 197] width 643 height 395
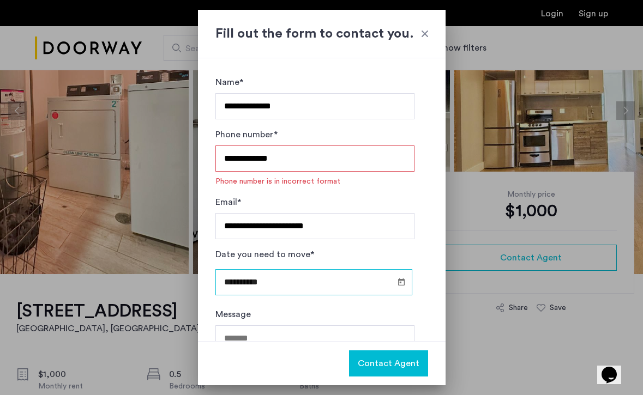
scroll to position [62, 0]
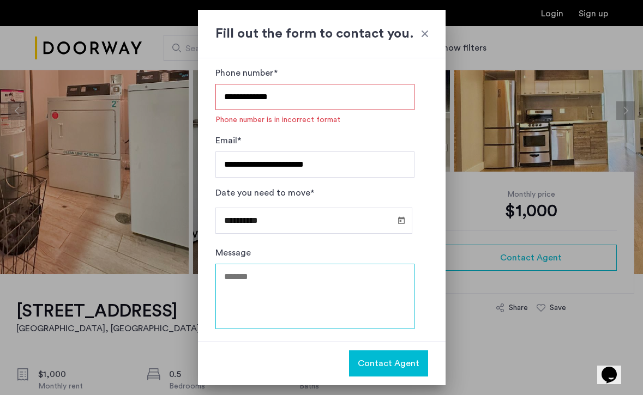
click at [293, 277] on textarea "Message" at bounding box center [314, 296] width 199 height 65
type textarea "**"
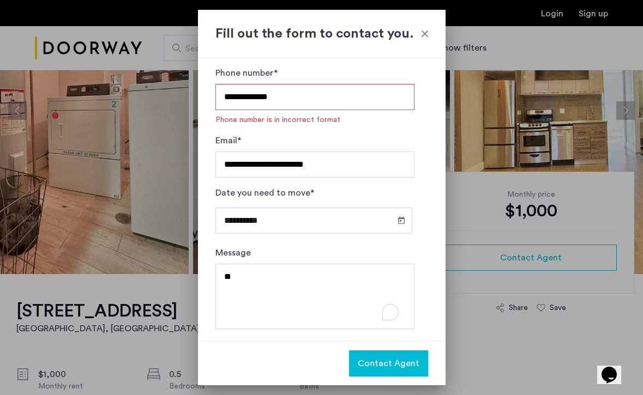
click at [321, 101] on input "**********" at bounding box center [314, 97] width 199 height 26
click at [242, 97] on input "**********" at bounding box center [314, 97] width 199 height 26
click at [350, 104] on input "**********" at bounding box center [314, 97] width 199 height 26
type input "**********"
click at [344, 134] on form "**********" at bounding box center [314, 178] width 199 height 328
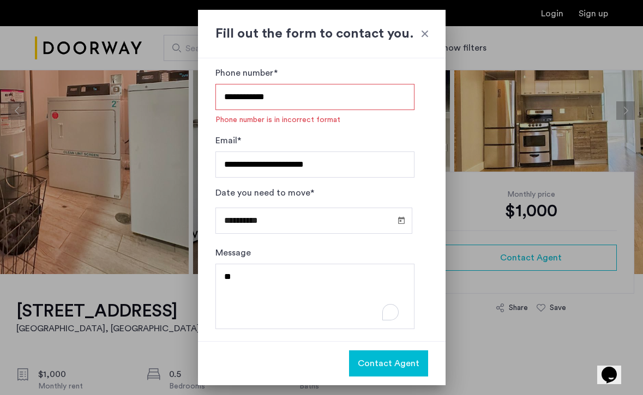
click at [332, 89] on input "**********" at bounding box center [314, 97] width 199 height 26
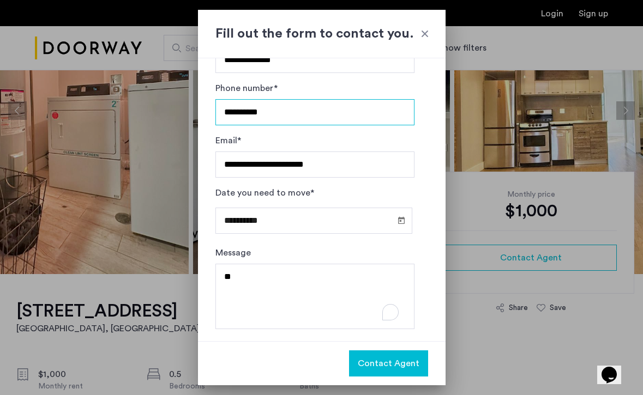
type input "**********"
click at [313, 130] on div "**********" at bounding box center [314, 108] width 199 height 52
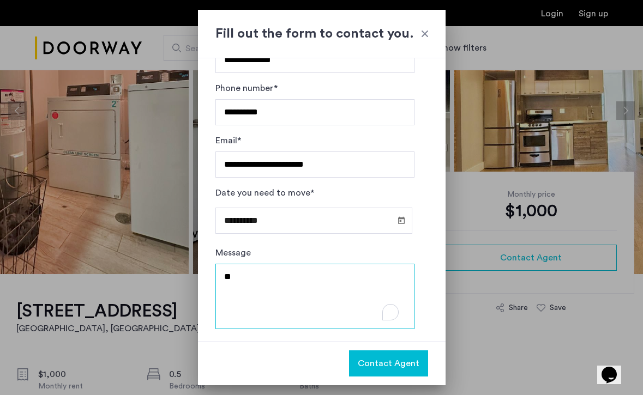
click at [296, 289] on textarea "**" at bounding box center [314, 296] width 199 height 65
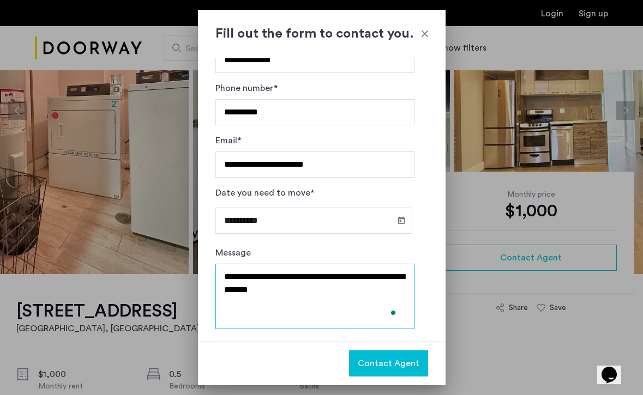
click at [279, 284] on textarea "**********" at bounding box center [314, 296] width 199 height 65
type textarea "**********"
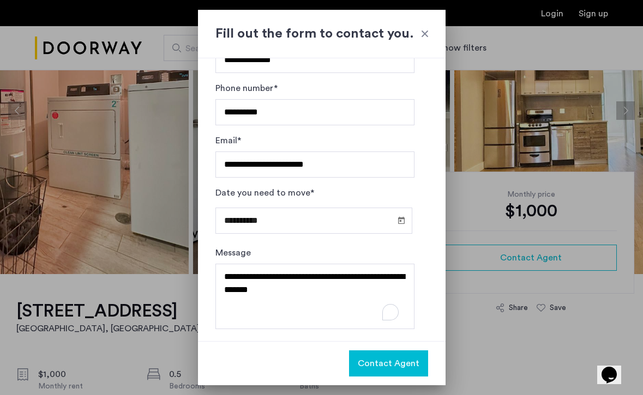
click at [384, 362] on span "Contact Agent" at bounding box center [389, 363] width 62 height 13
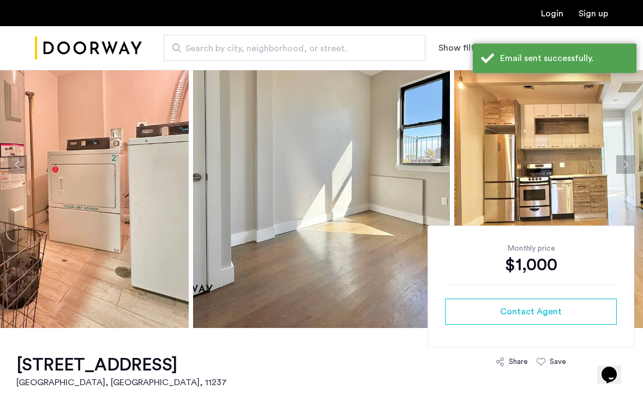
scroll to position [0, 0]
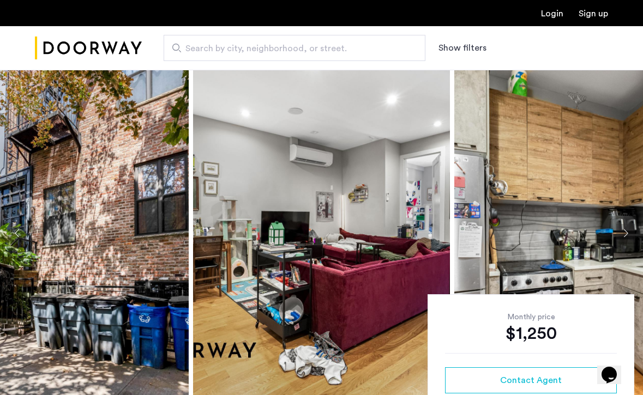
click at [95, 213] on img at bounding box center [60, 233] width 257 height 327
click at [114, 208] on img at bounding box center [60, 233] width 257 height 327
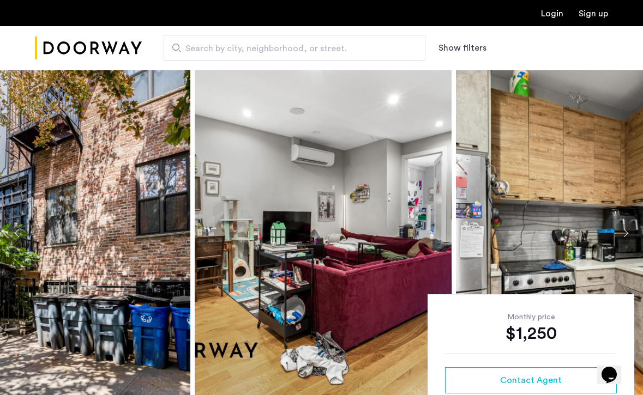
click at [157, 184] on img at bounding box center [61, 233] width 257 height 327
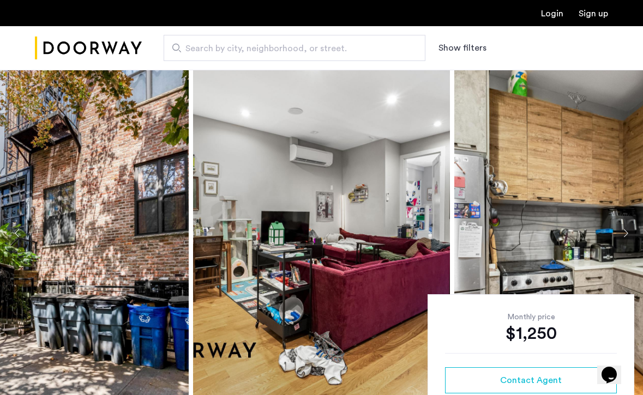
click at [164, 180] on img at bounding box center [60, 233] width 257 height 327
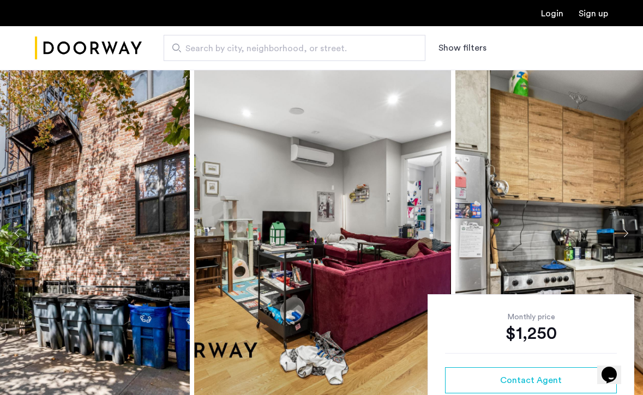
click at [249, 201] on img at bounding box center [322, 233] width 257 height 327
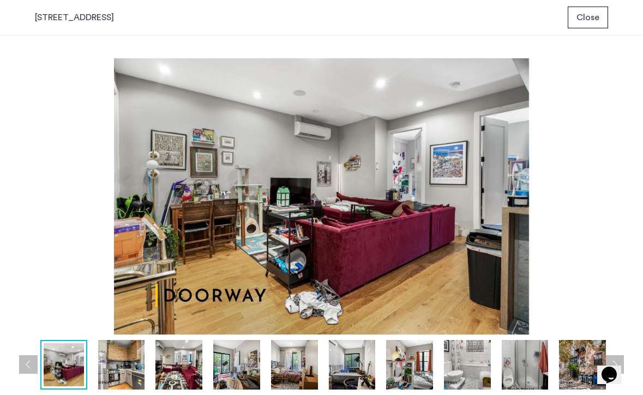
click at [249, 201] on img at bounding box center [321, 196] width 573 height 277
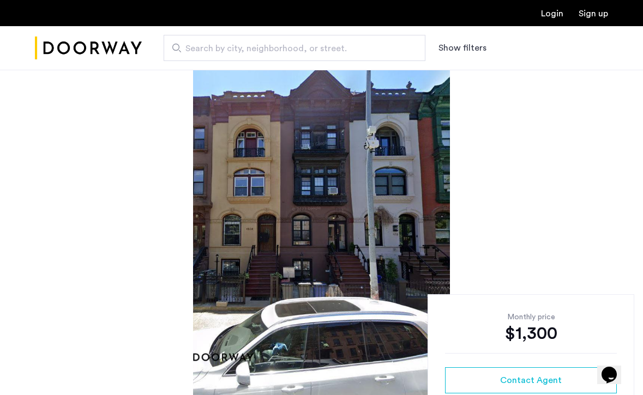
click at [380, 190] on img at bounding box center [321, 233] width 257 height 327
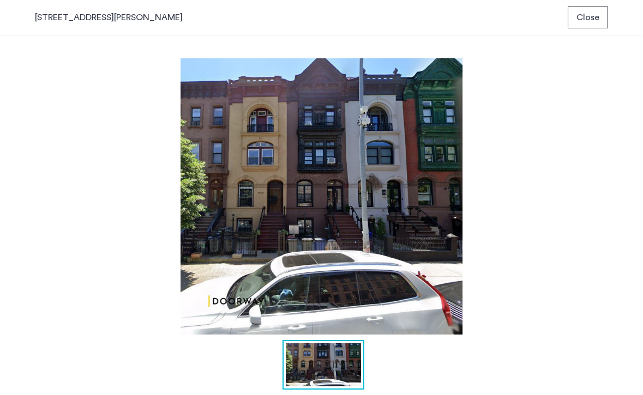
click at [596, 17] on span "Close" at bounding box center [588, 17] width 23 height 13
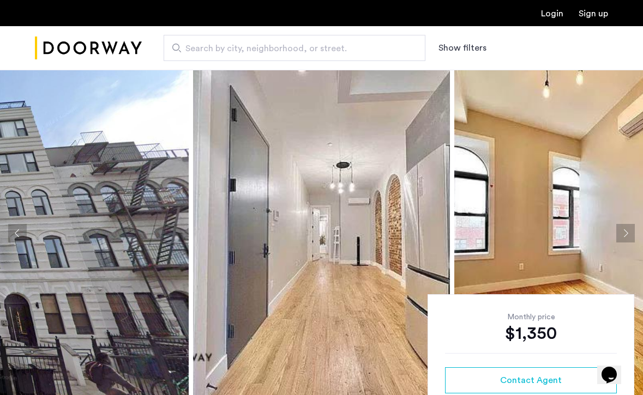
click at [386, 232] on img at bounding box center [321, 233] width 257 height 327
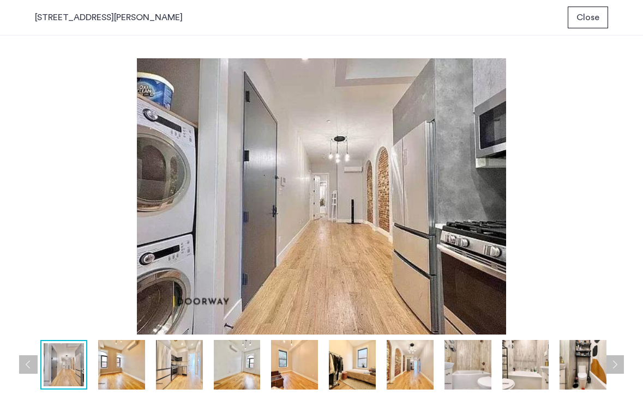
click at [425, 217] on img at bounding box center [321, 196] width 573 height 277
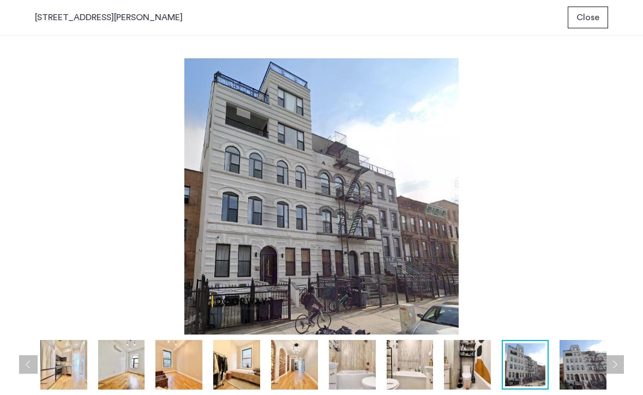
click at [587, 15] on span "Close" at bounding box center [588, 17] width 23 height 13
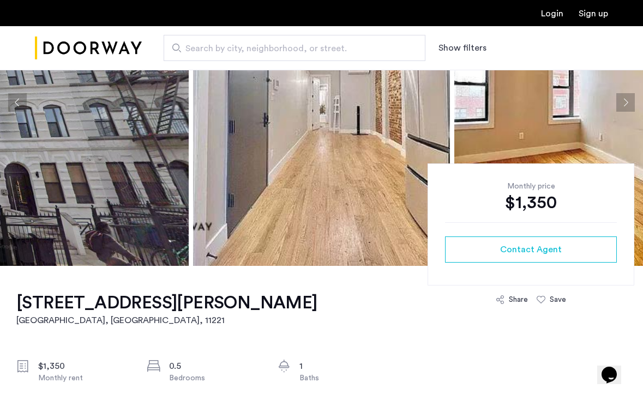
scroll to position [250, 0]
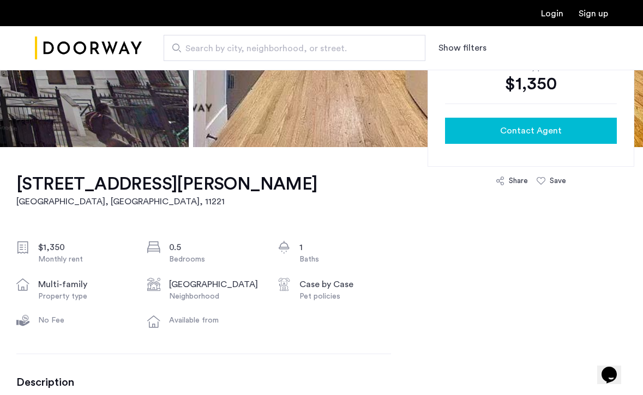
click at [546, 128] on span "Contact Agent" at bounding box center [531, 130] width 62 height 13
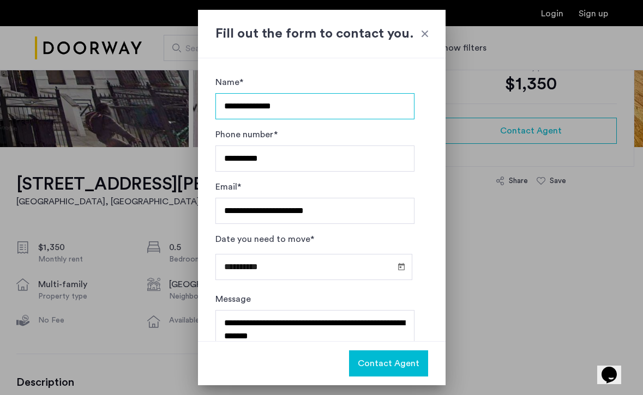
scroll to position [46, 0]
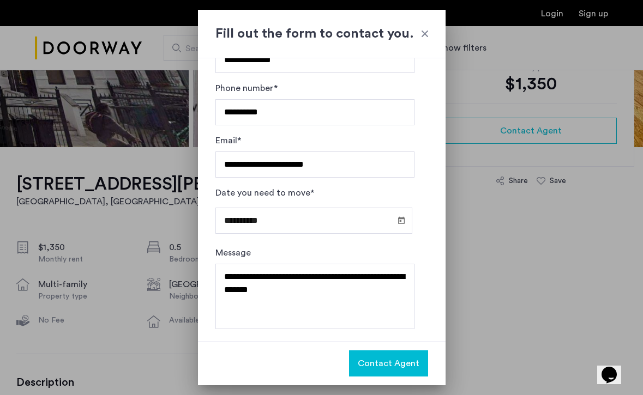
click at [397, 362] on span "Contact Agent" at bounding box center [389, 363] width 62 height 13
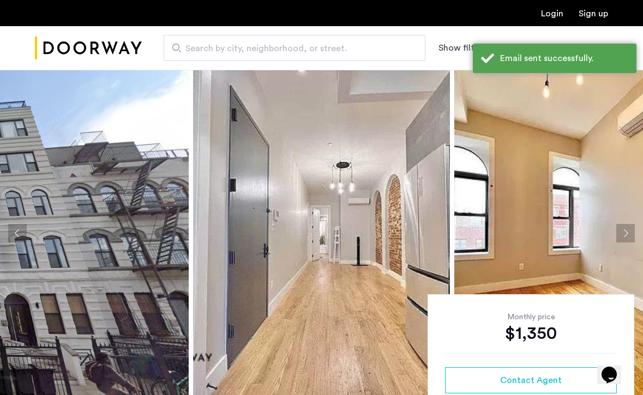
scroll to position [250, 0]
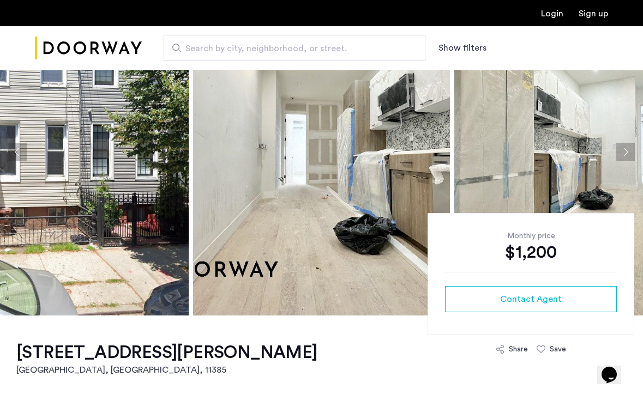
scroll to position [7, 0]
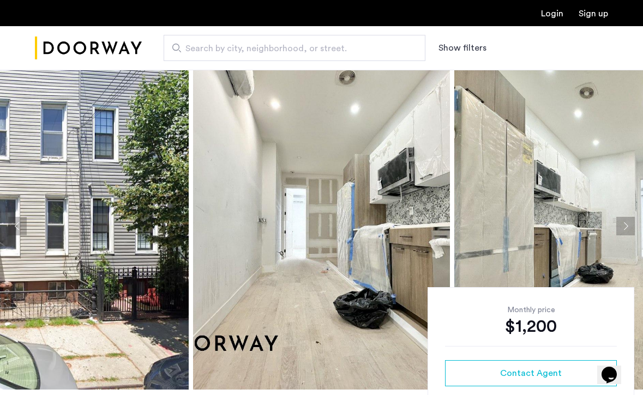
click at [159, 226] on img at bounding box center [60, 226] width 257 height 327
click at [329, 209] on img at bounding box center [322, 226] width 257 height 327
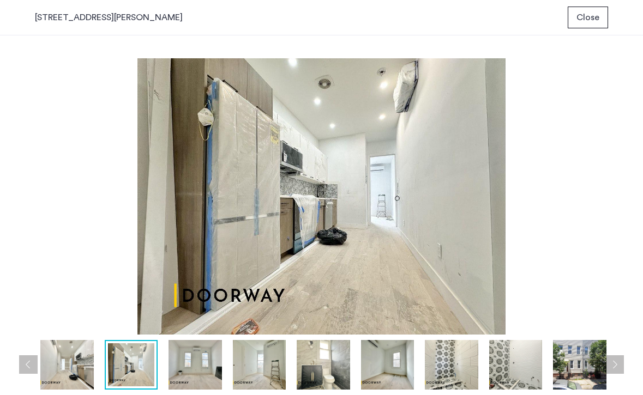
click at [599, 20] on span "Close" at bounding box center [588, 17] width 23 height 13
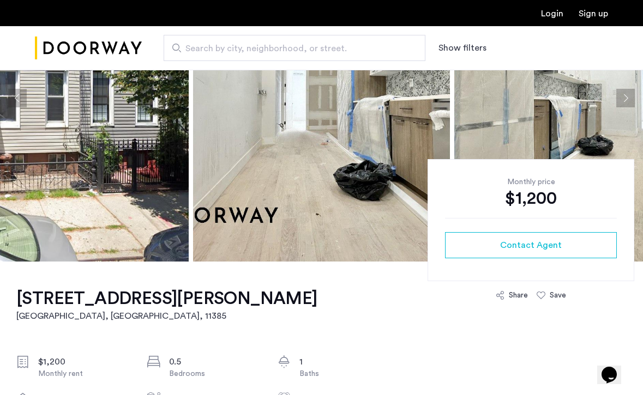
scroll to position [139, 0]
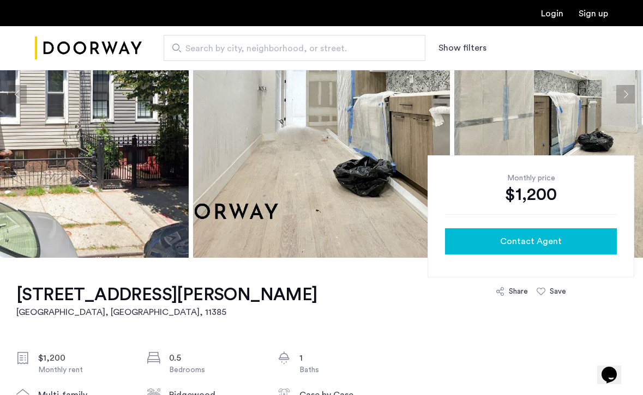
click at [556, 235] on button "Contact Agent" at bounding box center [531, 242] width 172 height 26
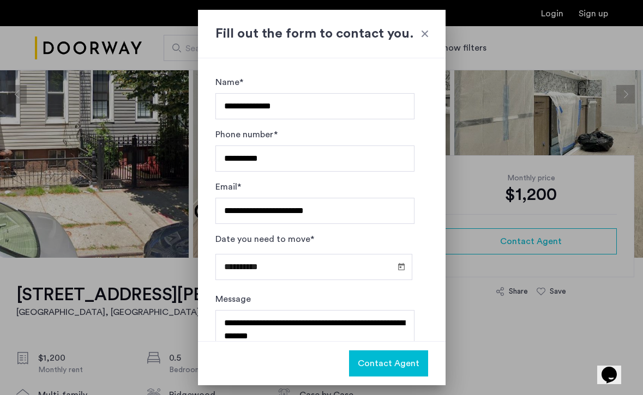
scroll to position [46, 0]
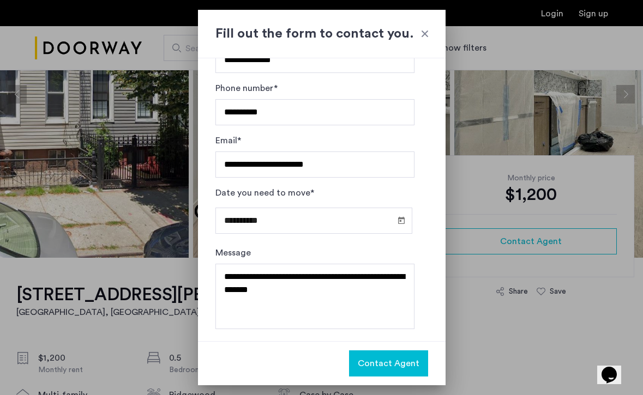
click at [392, 367] on span "Contact Agent" at bounding box center [389, 363] width 62 height 13
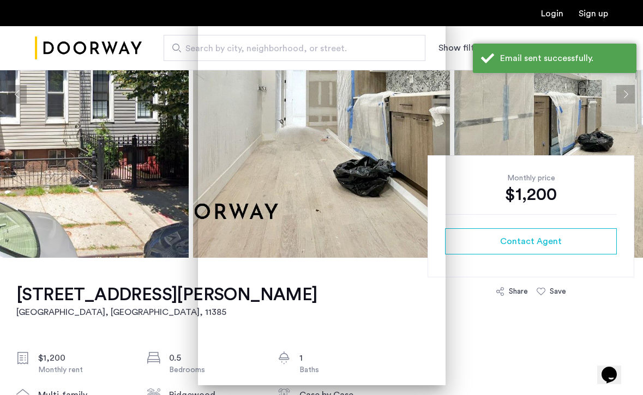
scroll to position [139, 0]
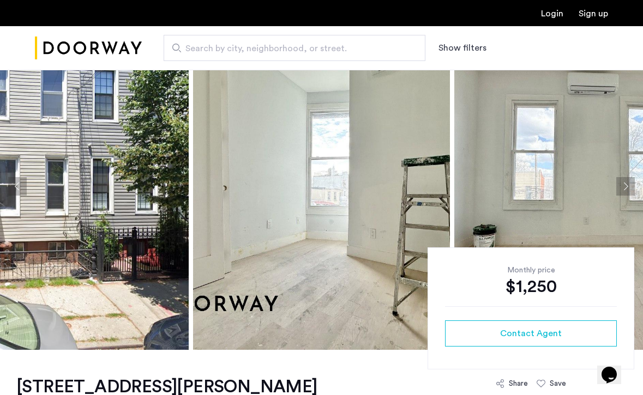
scroll to position [47, 0]
click at [412, 203] on img at bounding box center [321, 185] width 257 height 327
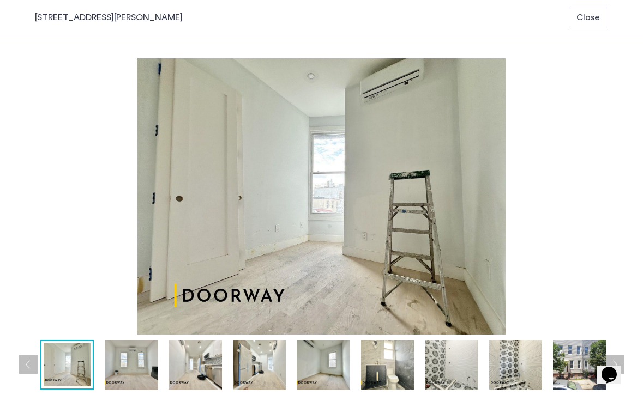
scroll to position [0, 0]
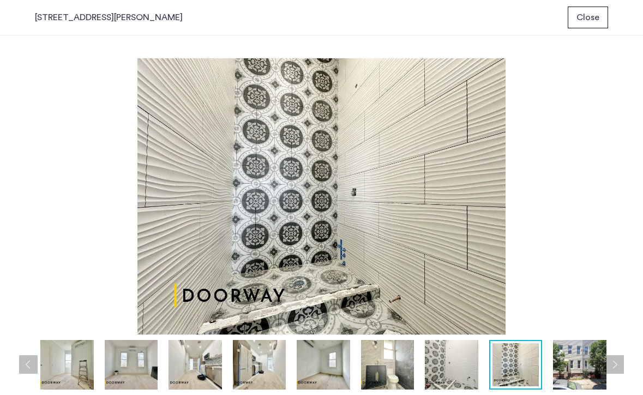
click at [586, 11] on span "Close" at bounding box center [588, 17] width 23 height 13
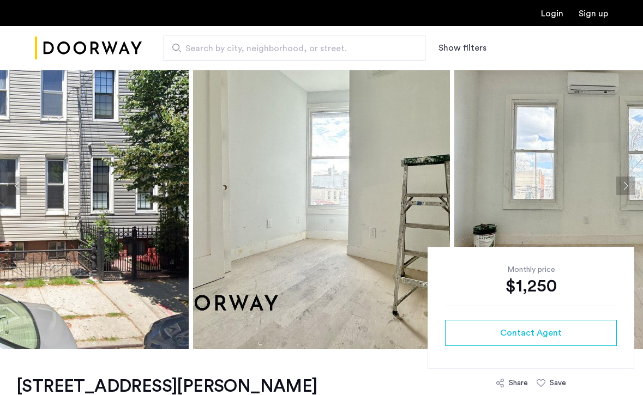
scroll to position [47, 0]
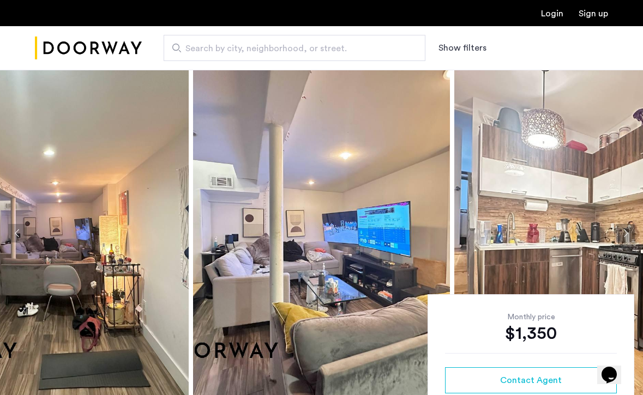
click at [385, 205] on img at bounding box center [321, 233] width 257 height 327
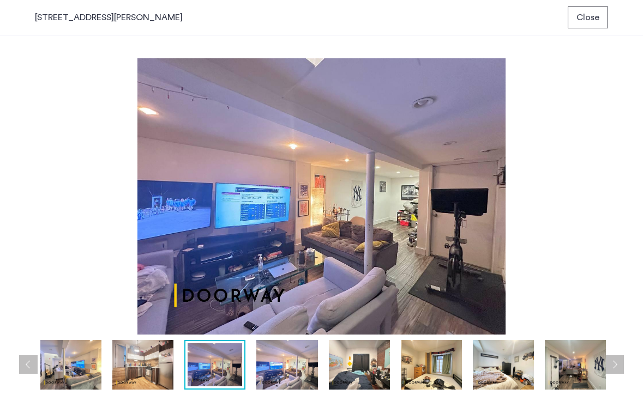
click at [600, 21] on button "Close" at bounding box center [588, 18] width 40 height 22
